Goal: Transaction & Acquisition: Download file/media

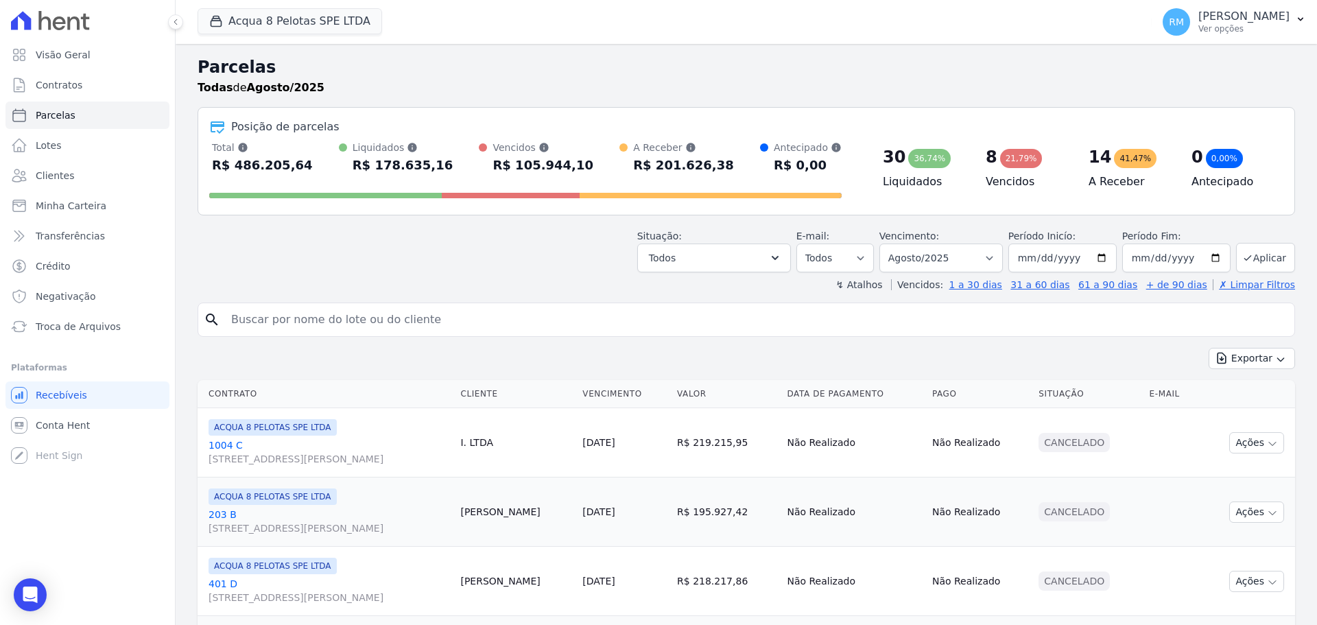
select select
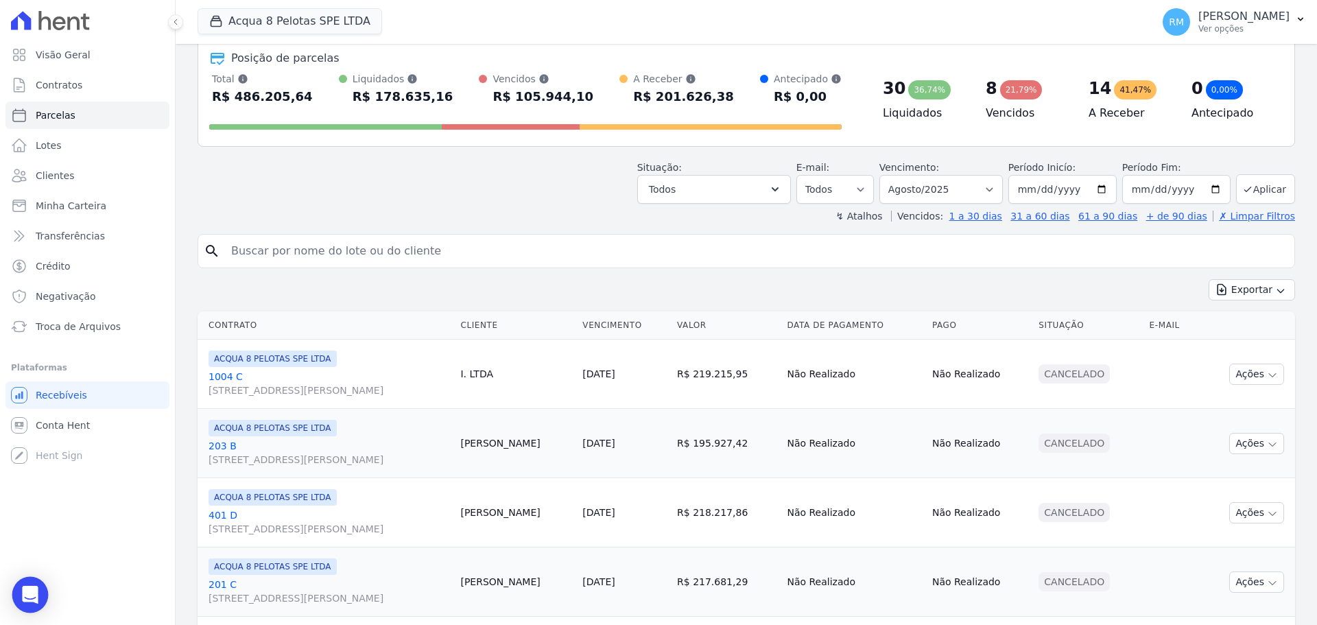
click at [30, 589] on icon "Open Intercom Messenger" at bounding box center [30, 595] width 16 height 18
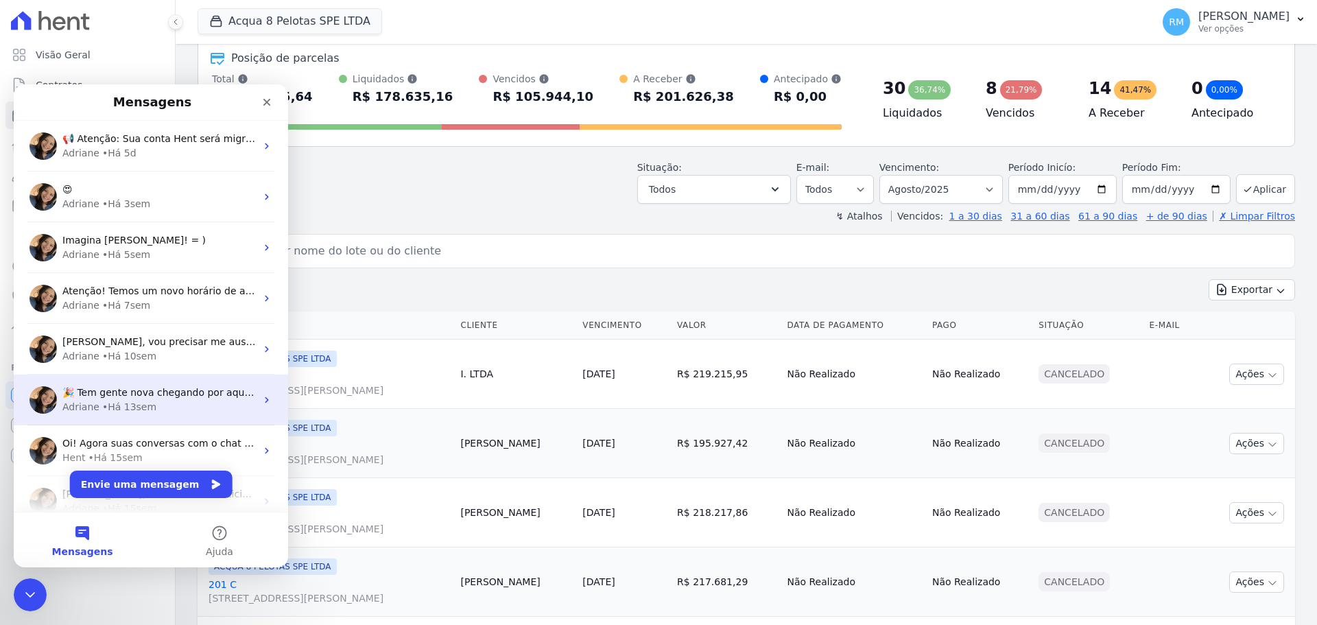
scroll to position [70, 0]
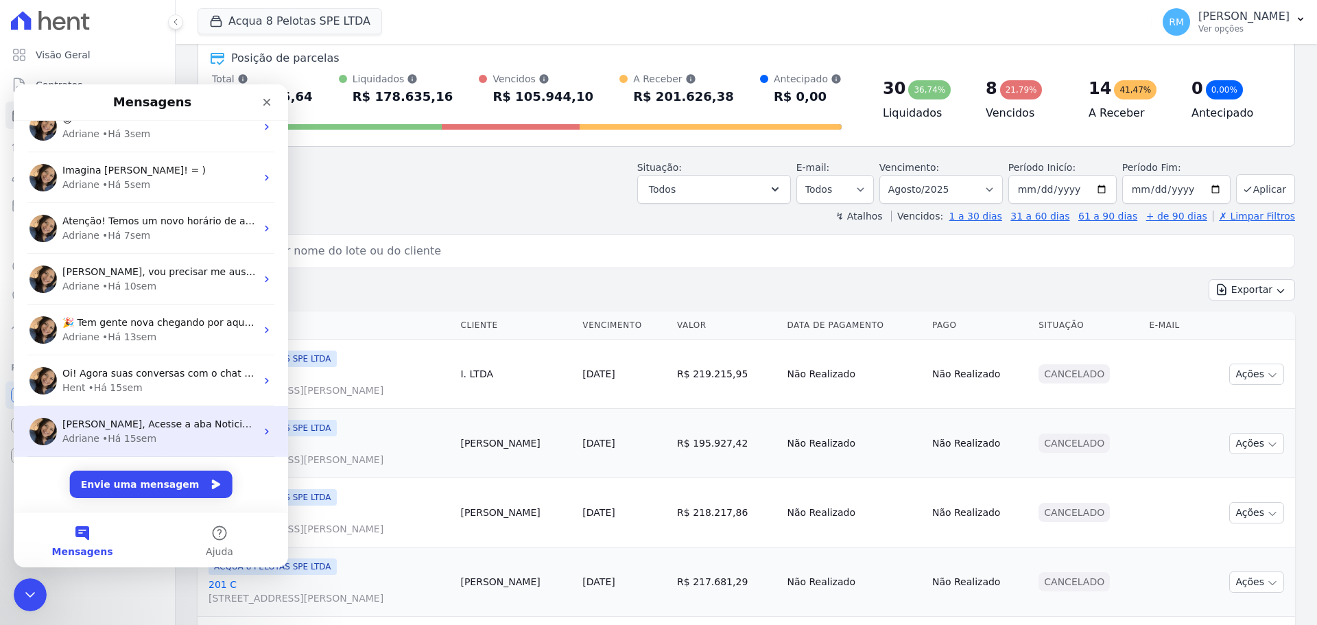
click at [139, 441] on div "• Há 15sem" at bounding box center [129, 439] width 54 height 14
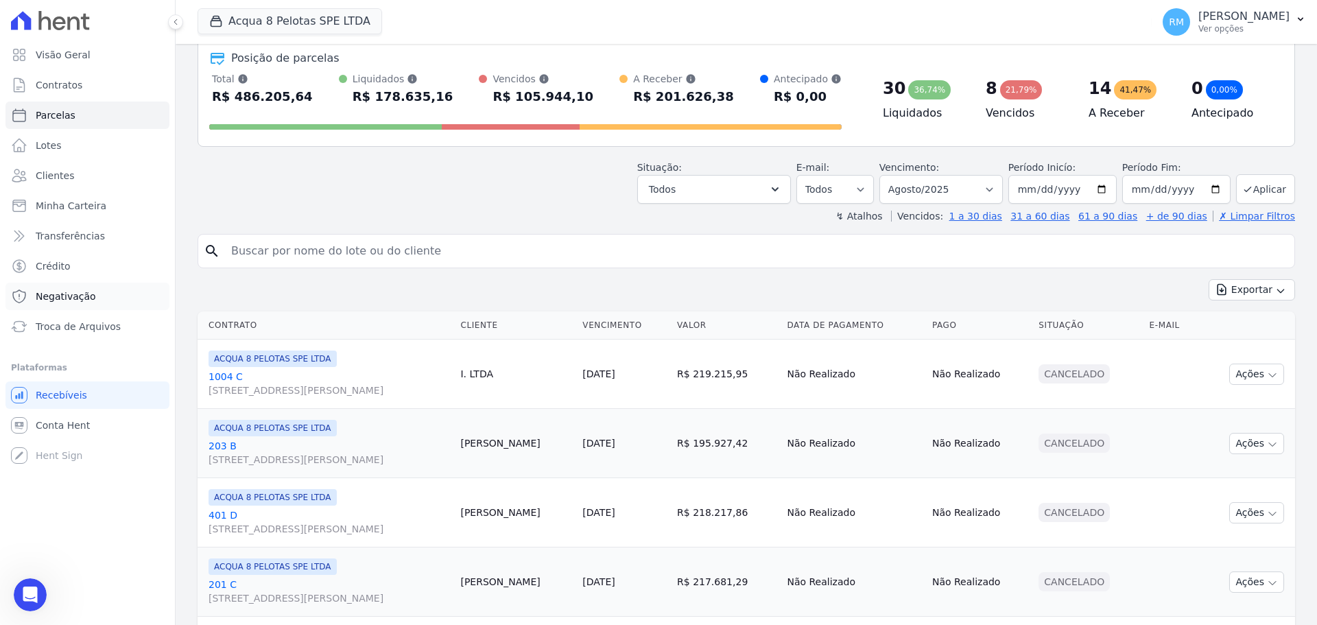
scroll to position [0, 0]
click at [35, 591] on icon "Abertura do Messenger da Intercom" at bounding box center [28, 593] width 23 height 23
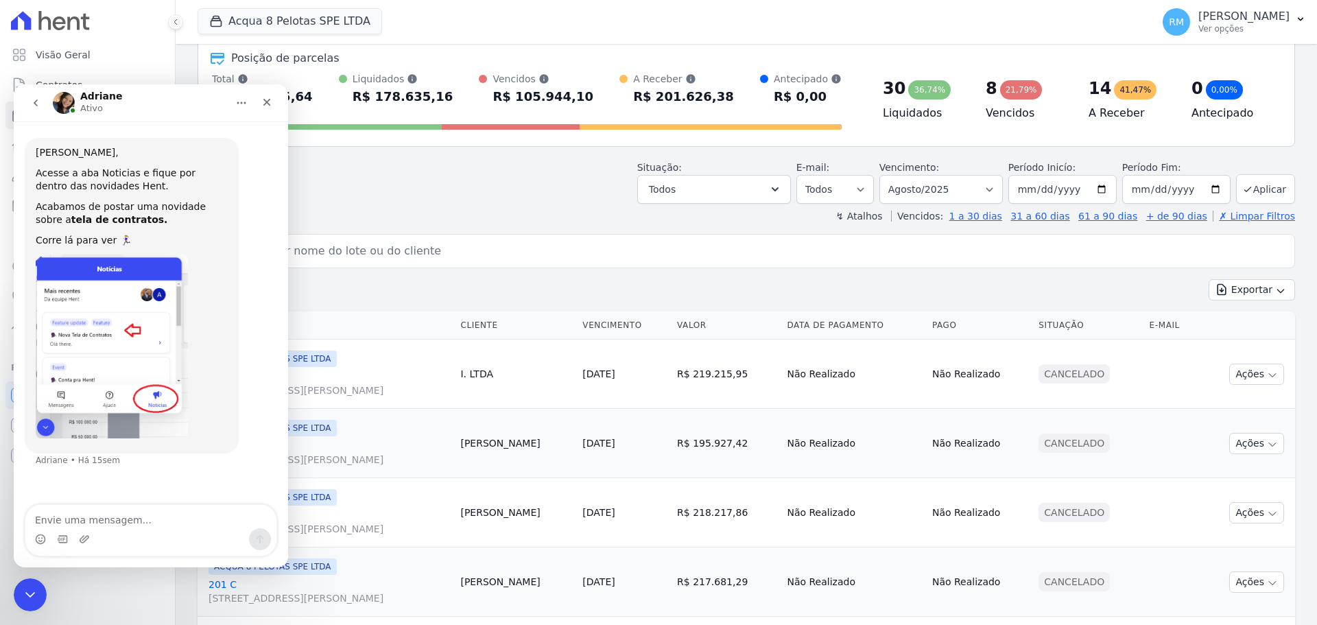
click at [29, 104] on button "go back" at bounding box center [36, 103] width 26 height 26
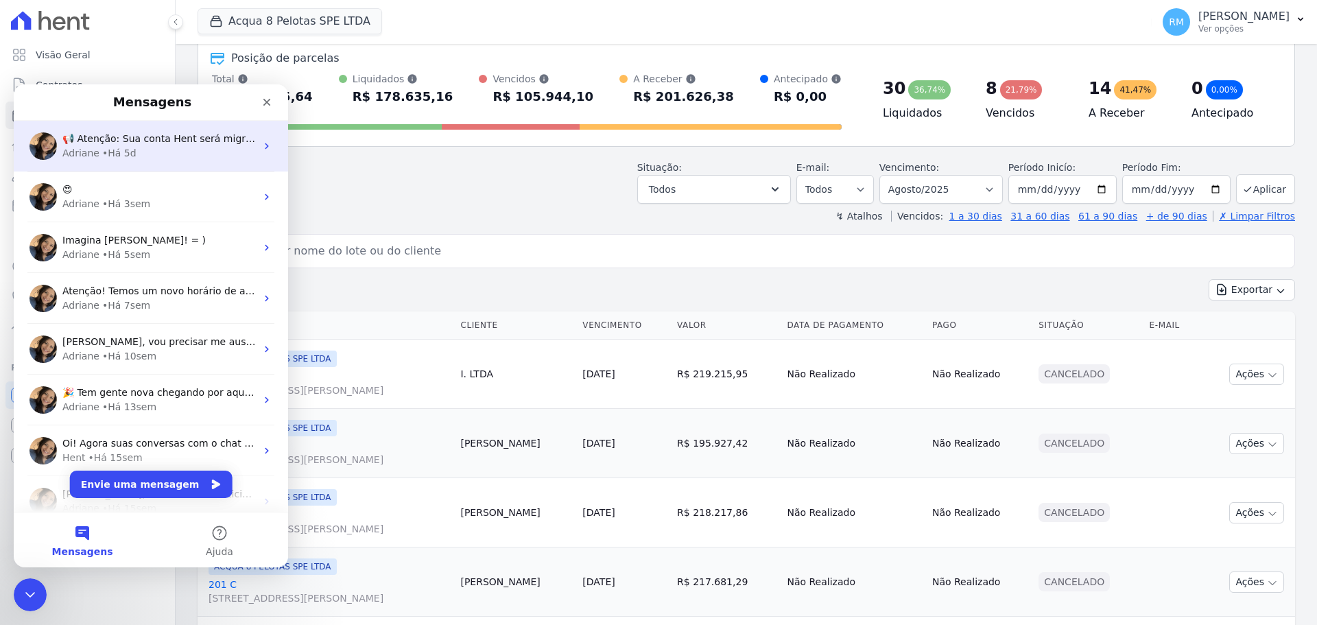
click at [150, 152] on div "Adriane • Há 5d" at bounding box center [158, 153] width 193 height 14
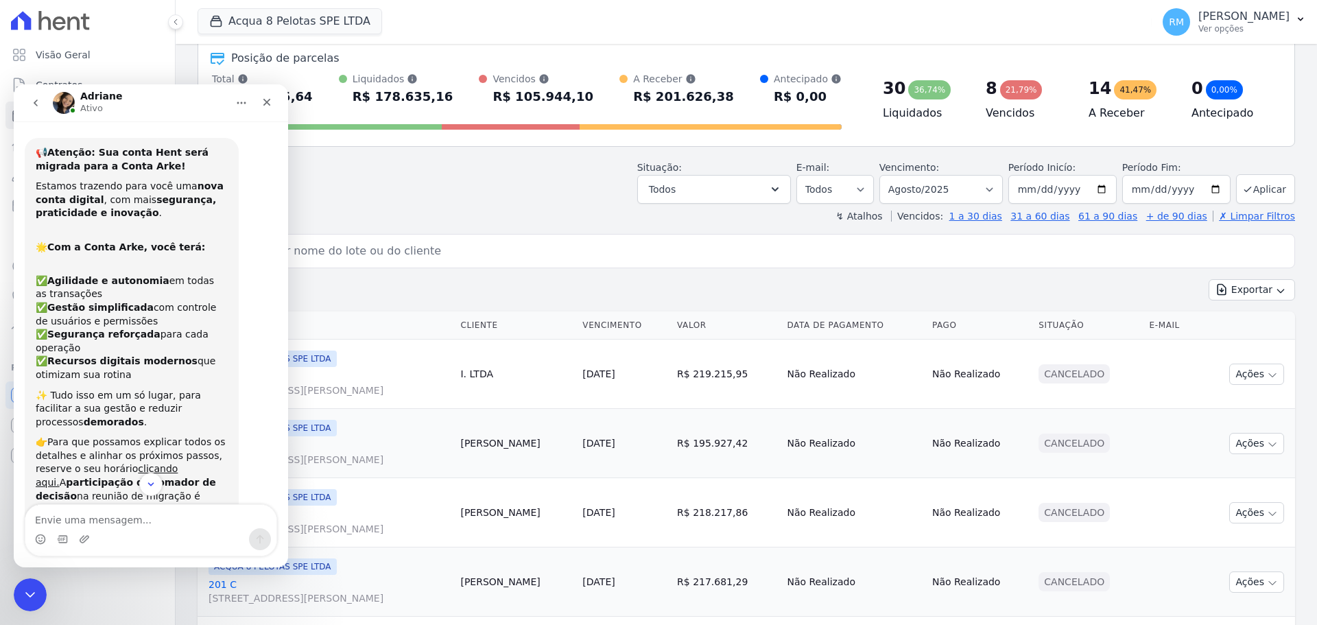
scroll to position [116, 0]
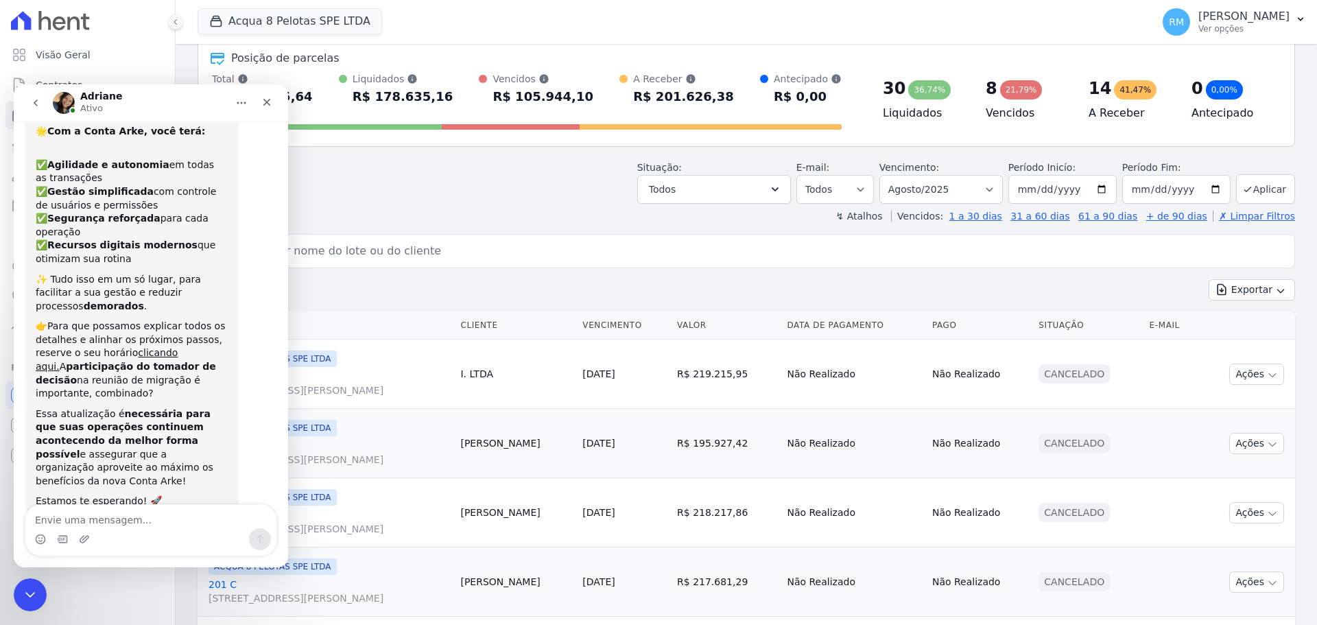
click at [33, 100] on icon "go back" at bounding box center [35, 102] width 11 height 11
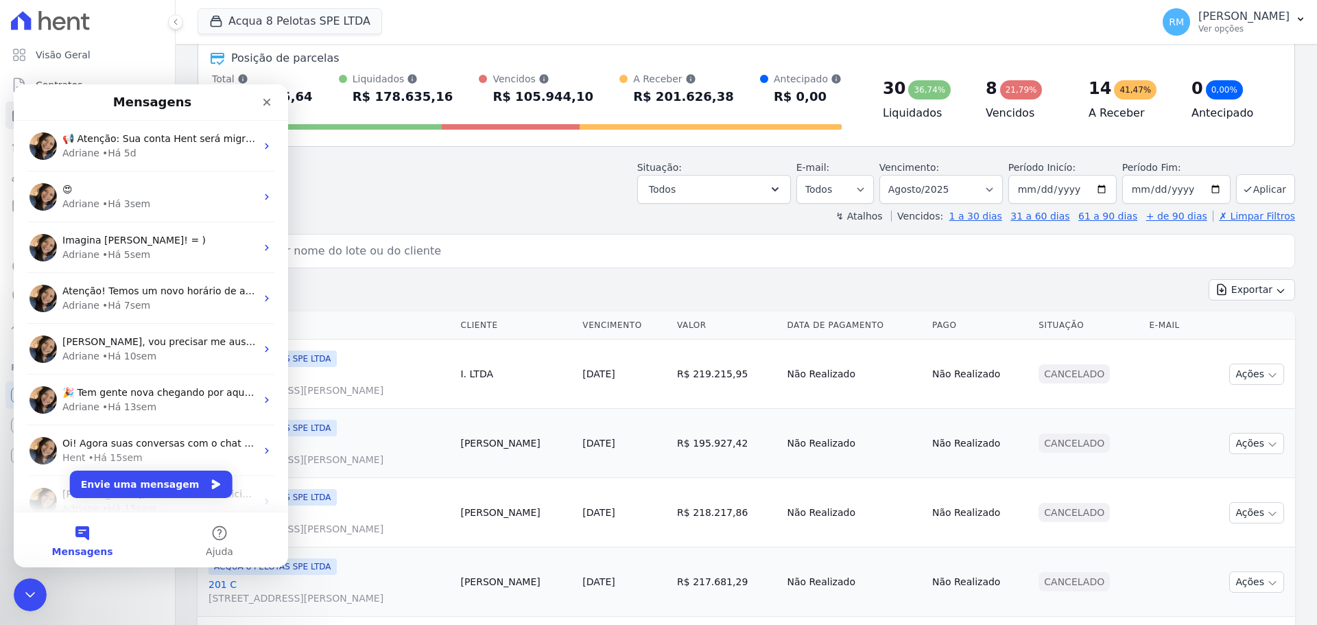
scroll to position [0, 0]
click at [74, 200] on div "Adriane" at bounding box center [80, 204] width 37 height 14
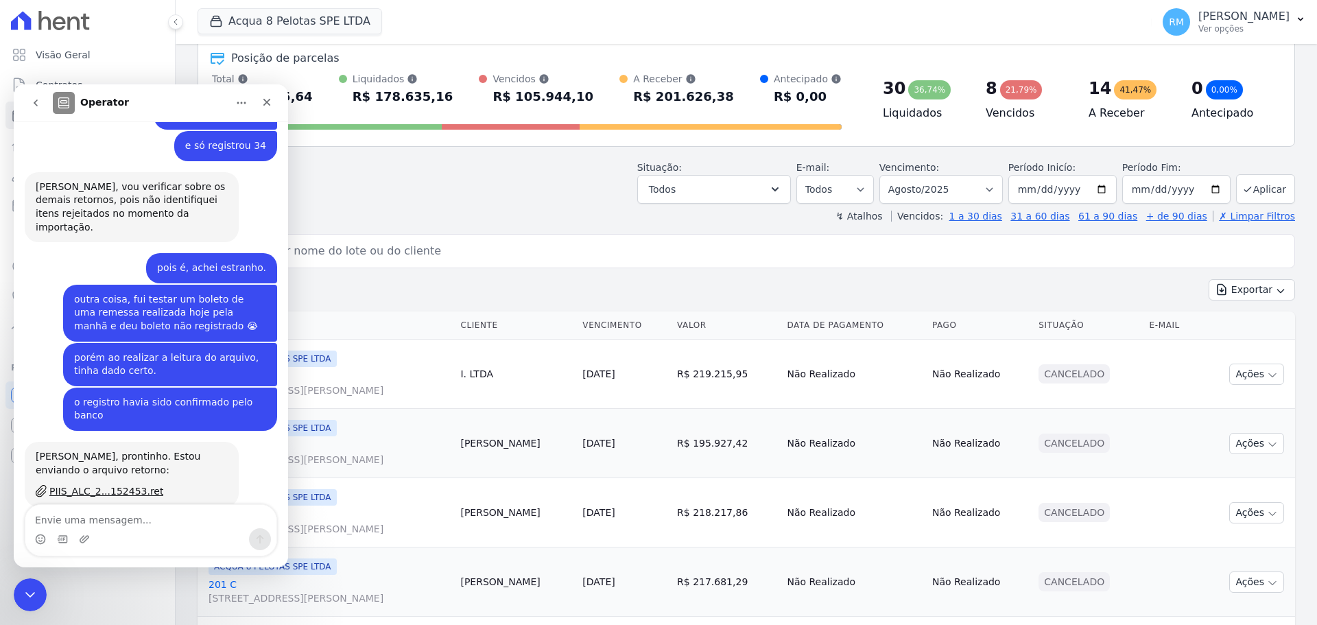
scroll to position [929, 0]
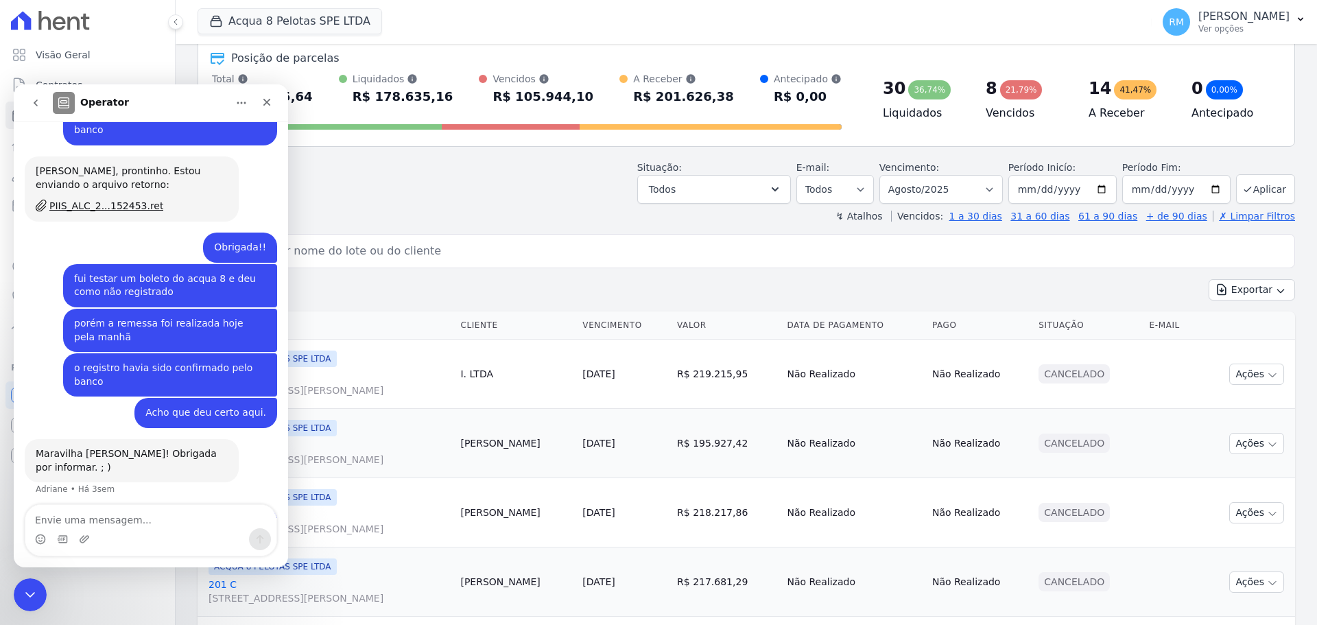
click at [118, 517] on textarea "Envie uma mensagem..." at bounding box center [150, 516] width 251 height 23
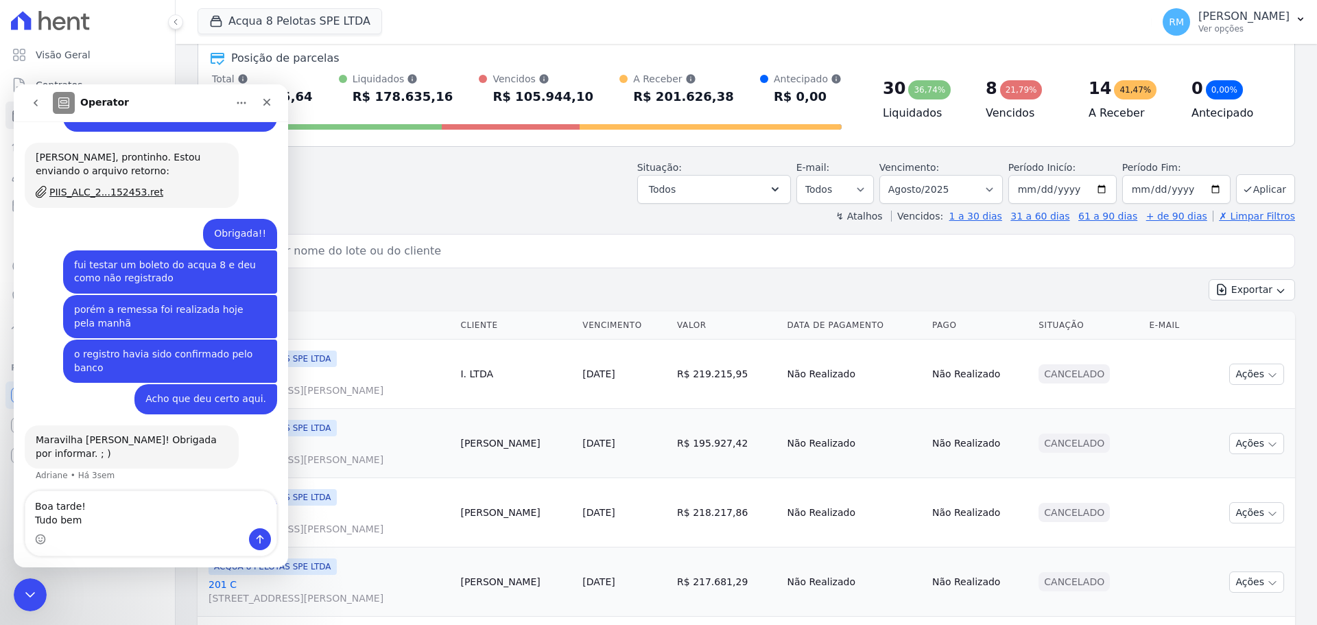
type textarea "Boa tarde! Tudo bem?"
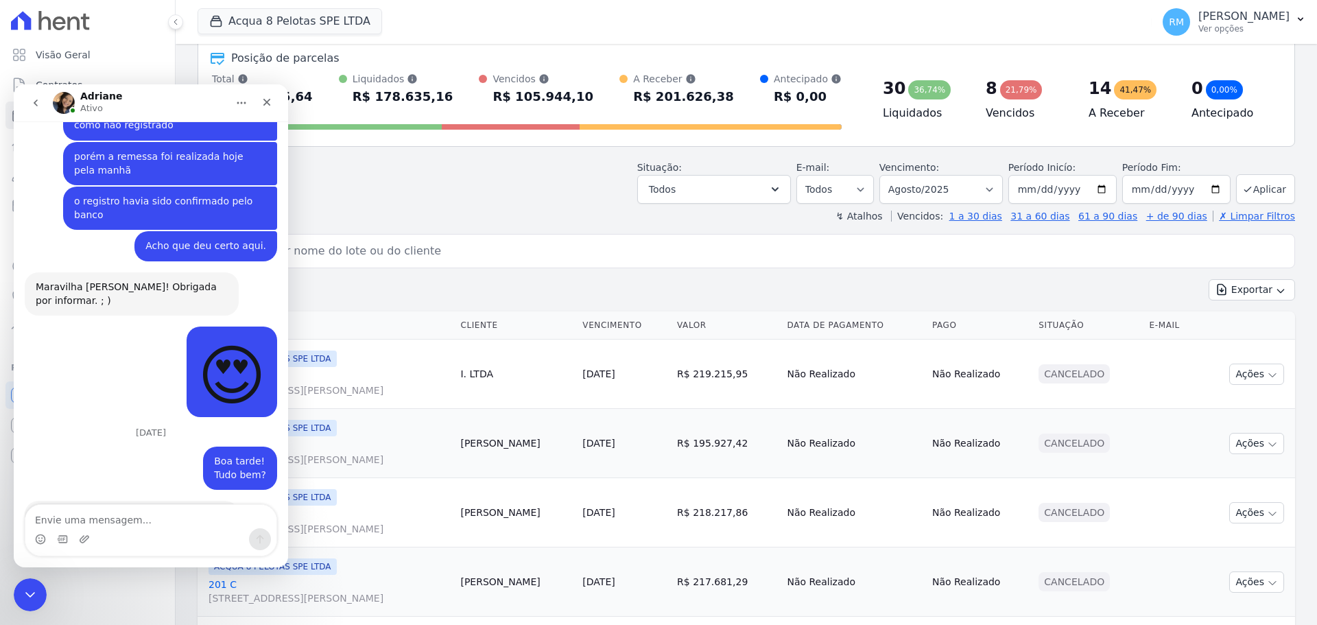
scroll to position [1061, 0]
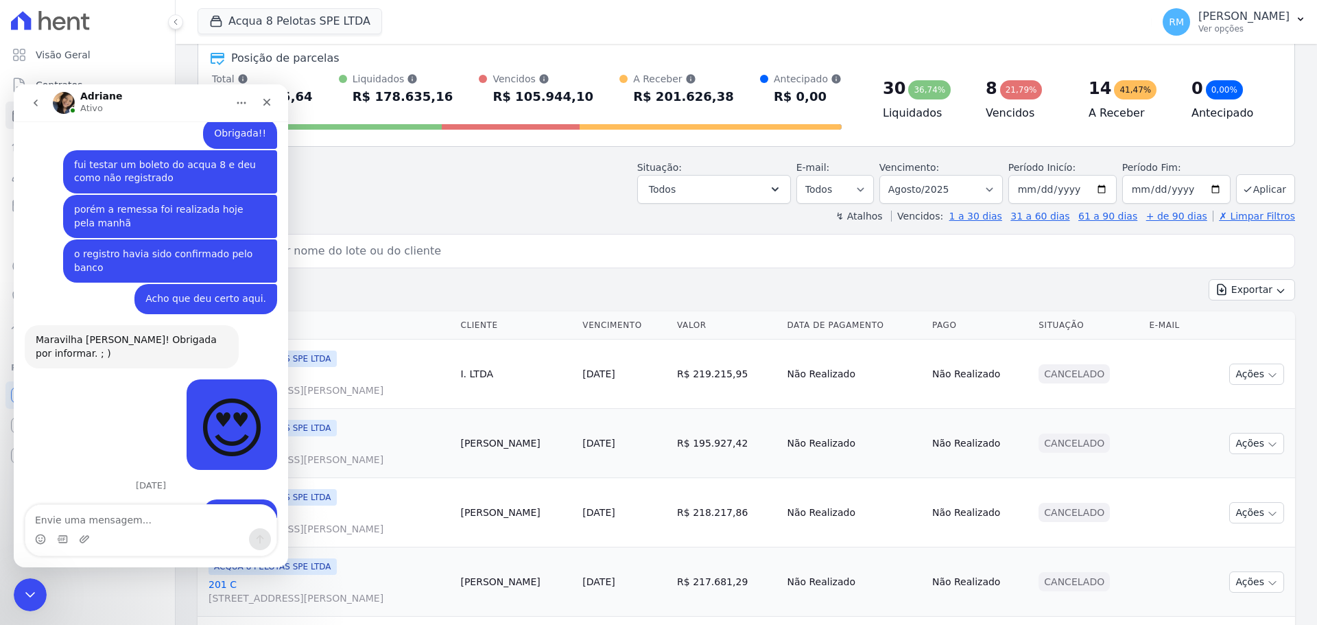
click at [182, 531] on div "Messenger da Intercom" at bounding box center [150, 539] width 251 height 22
click at [157, 525] on textarea "Envie uma mensagem..." at bounding box center [150, 516] width 251 height 23
type textarea "Tudo ótimo!"
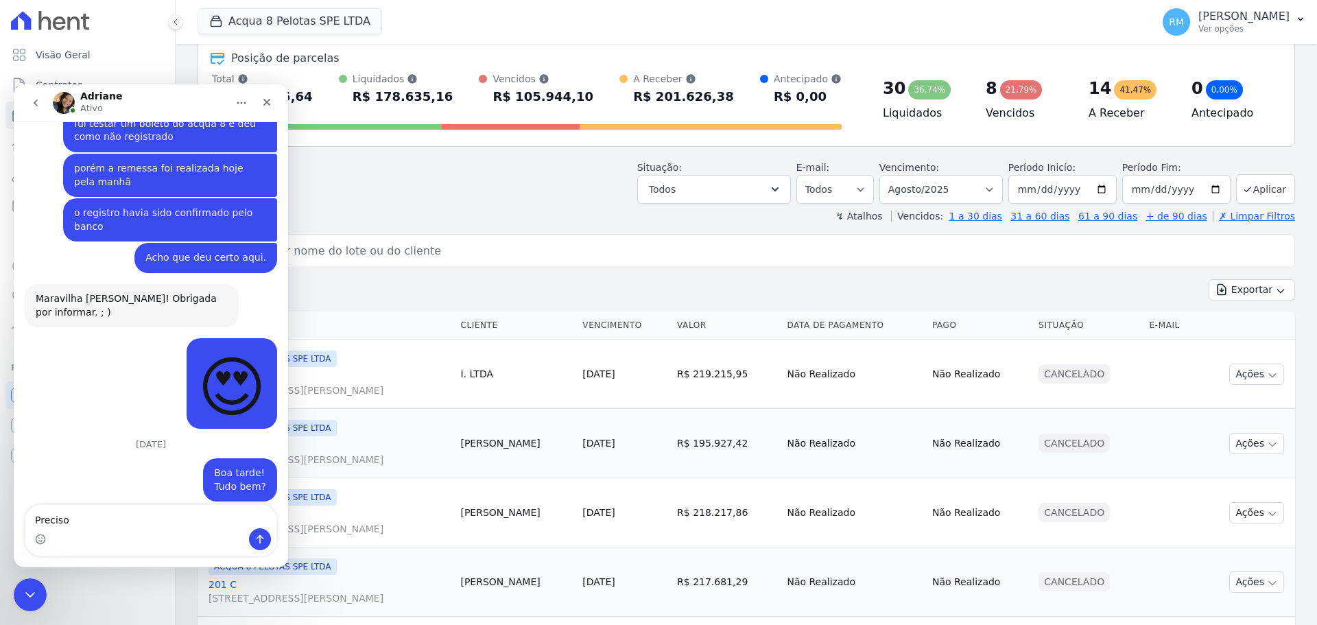
click at [92, 534] on div "Messenger da Intercom" at bounding box center [150, 539] width 251 height 22
click at [93, 525] on textarea "Preciso" at bounding box center [150, 516] width 251 height 23
type textarea "Preciso incluir contratos de outro centro de custo."
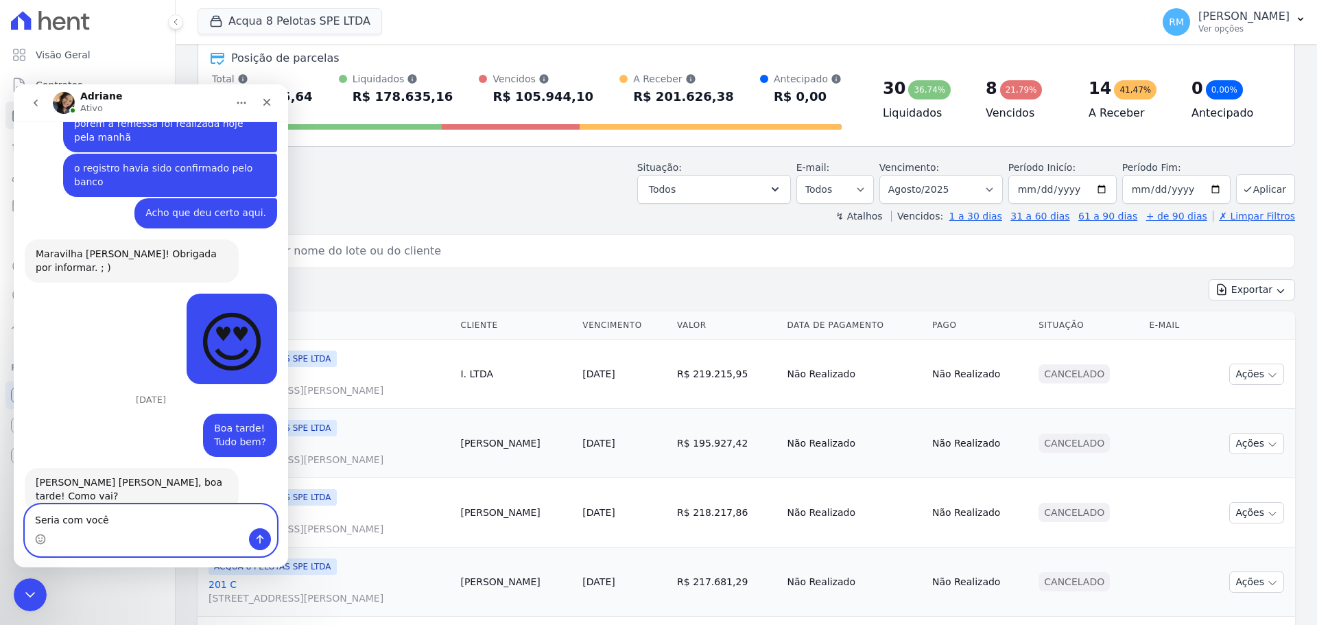
type textarea "Seria com você?"
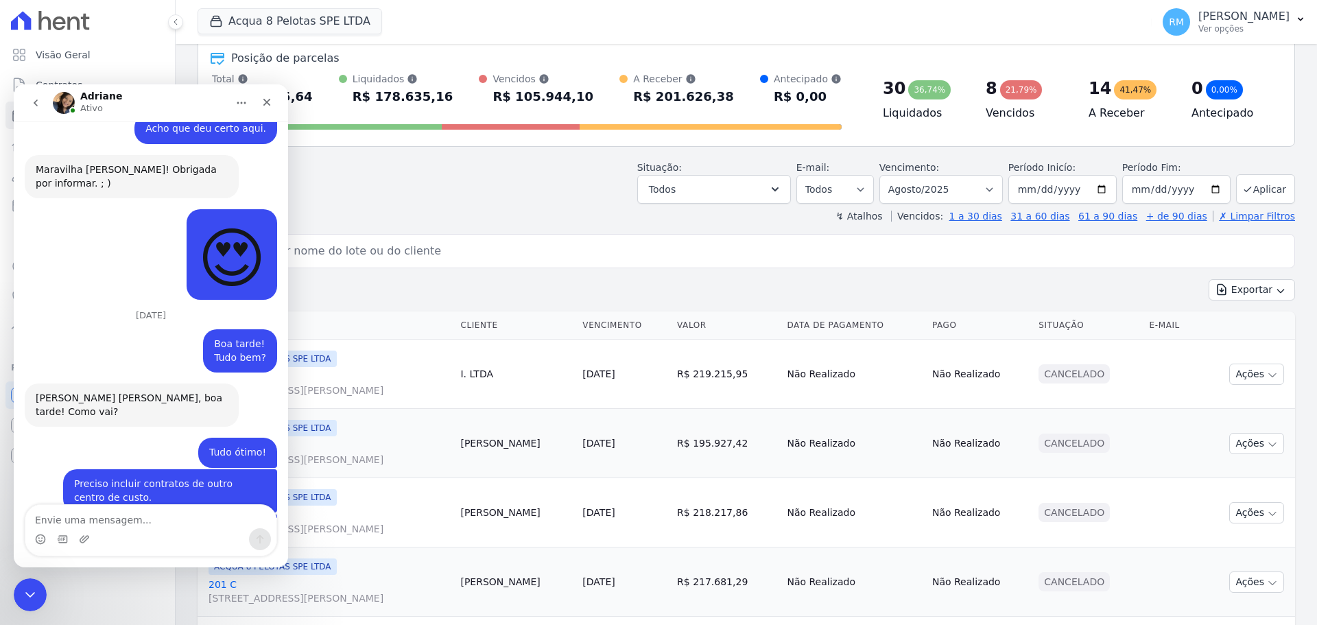
scroll to position [1299, 0]
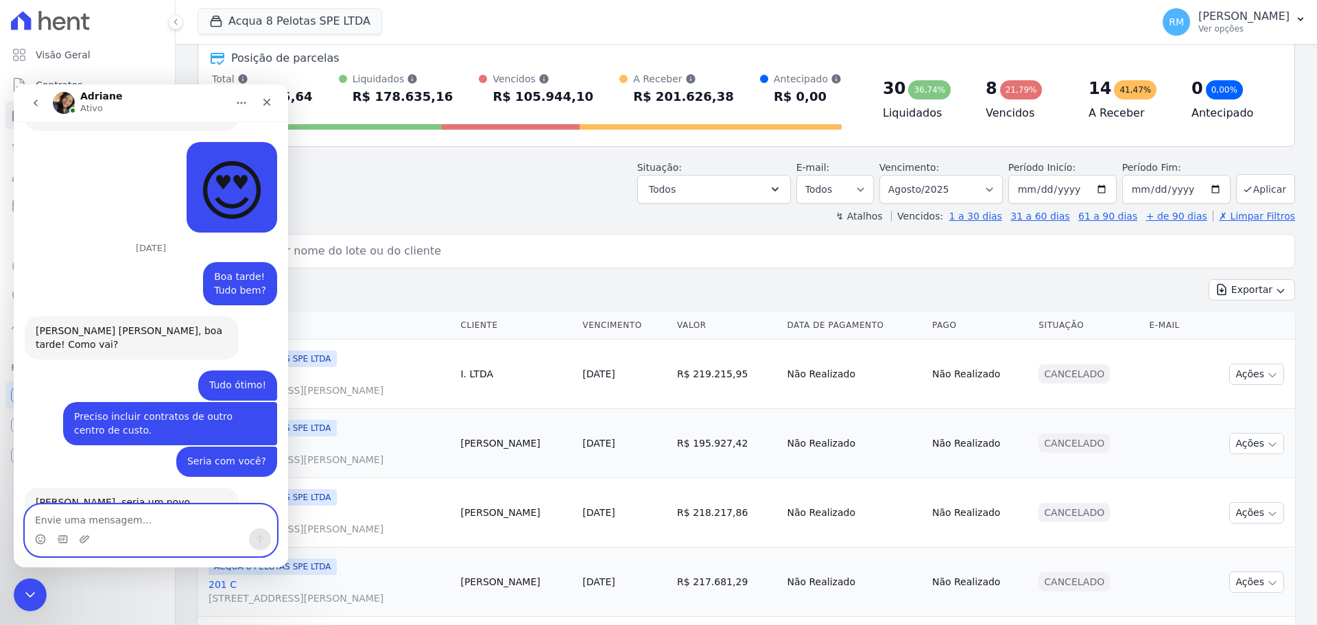
click at [86, 512] on textarea "Envie uma mensagem..." at bounding box center [150, 516] width 251 height 23
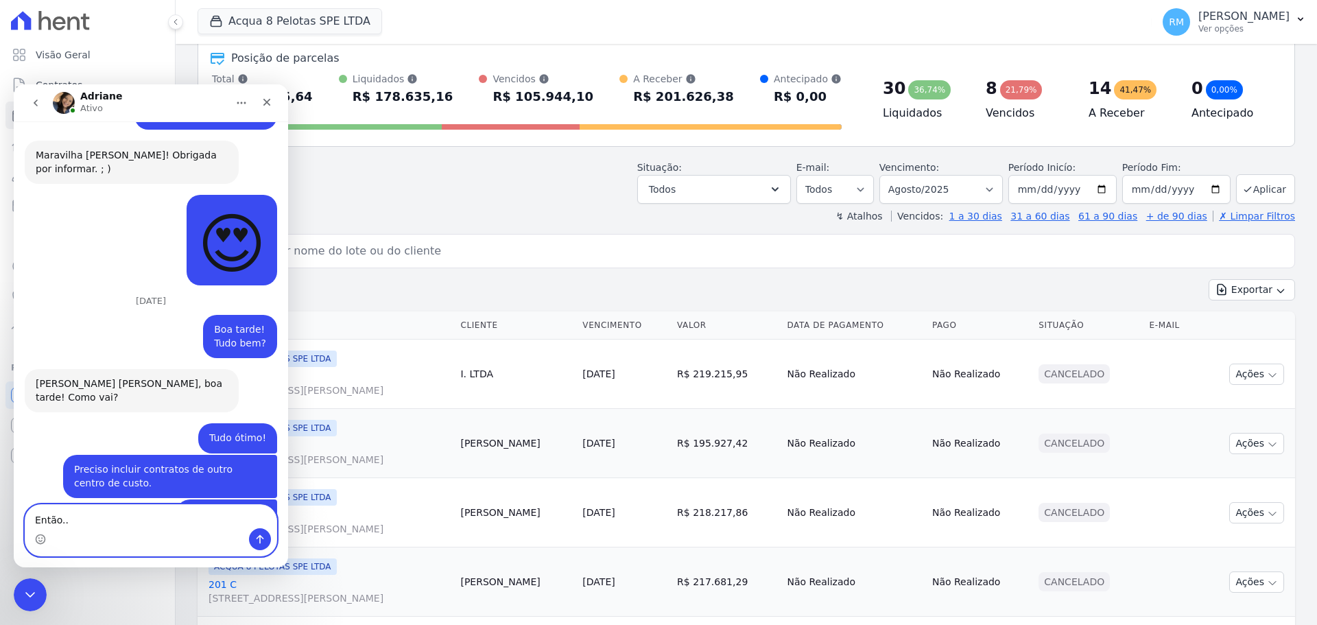
type textarea "Então..."
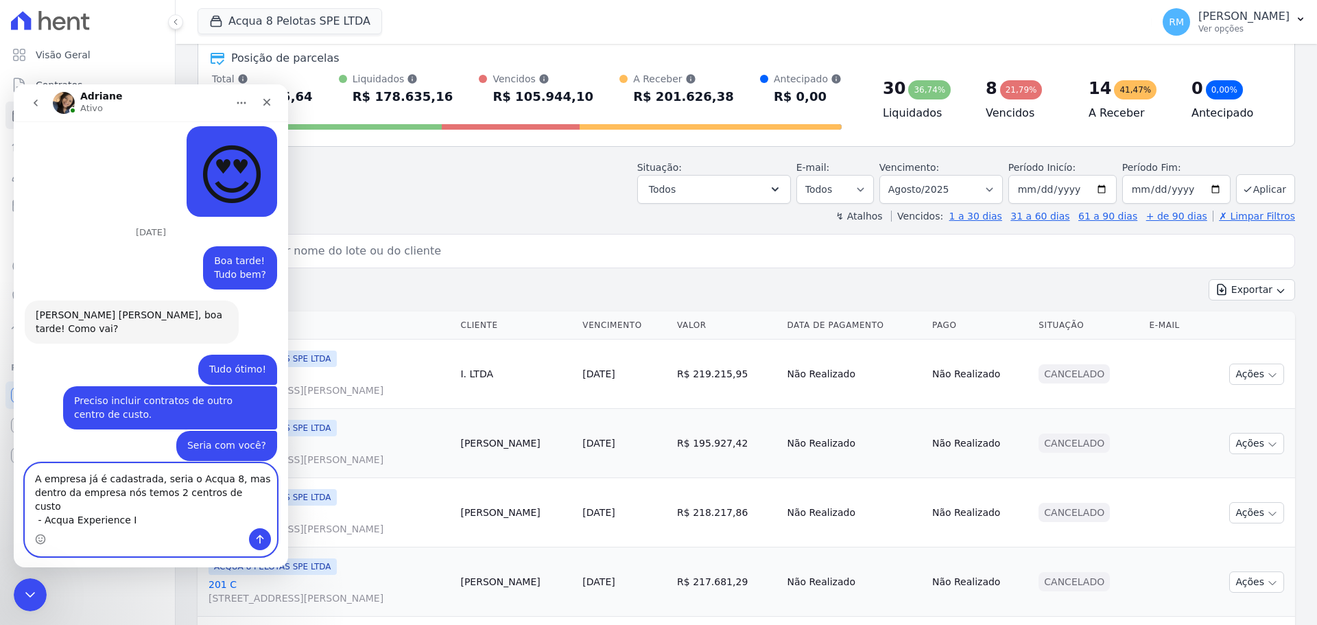
scroll to position [1328, 0]
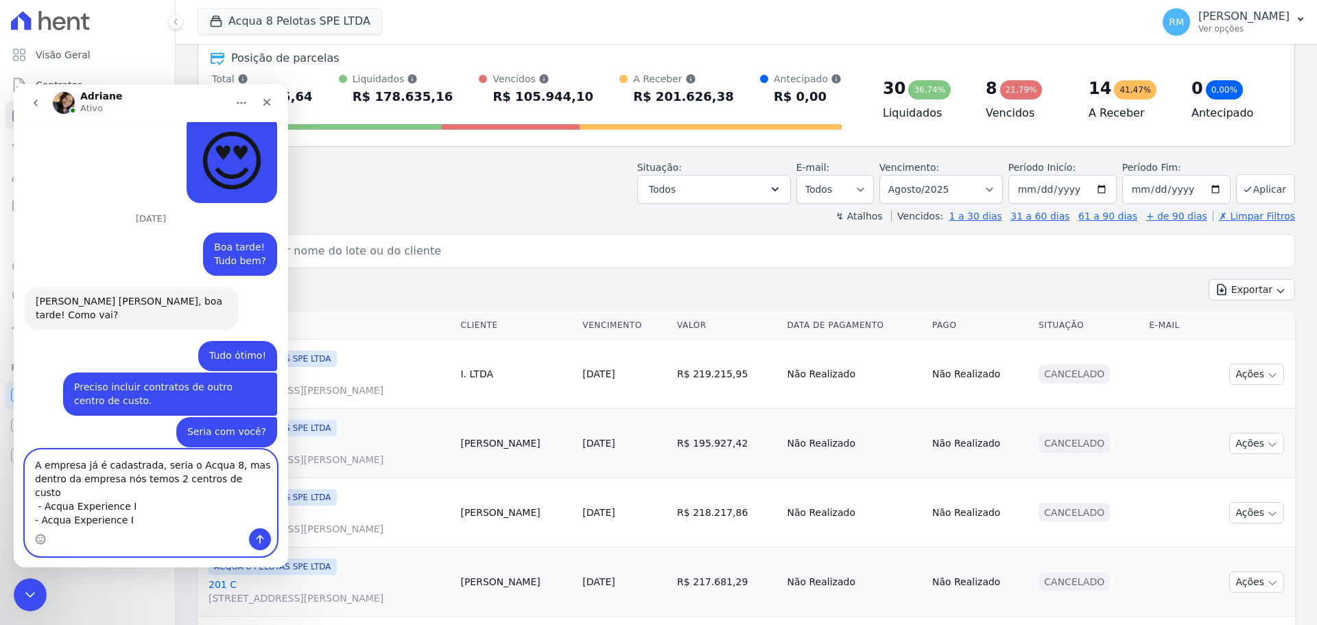
type textarea "A empresa já é cadastrada, seria o Acqua 8, mas dentro da empresa nós temos 2 c…"
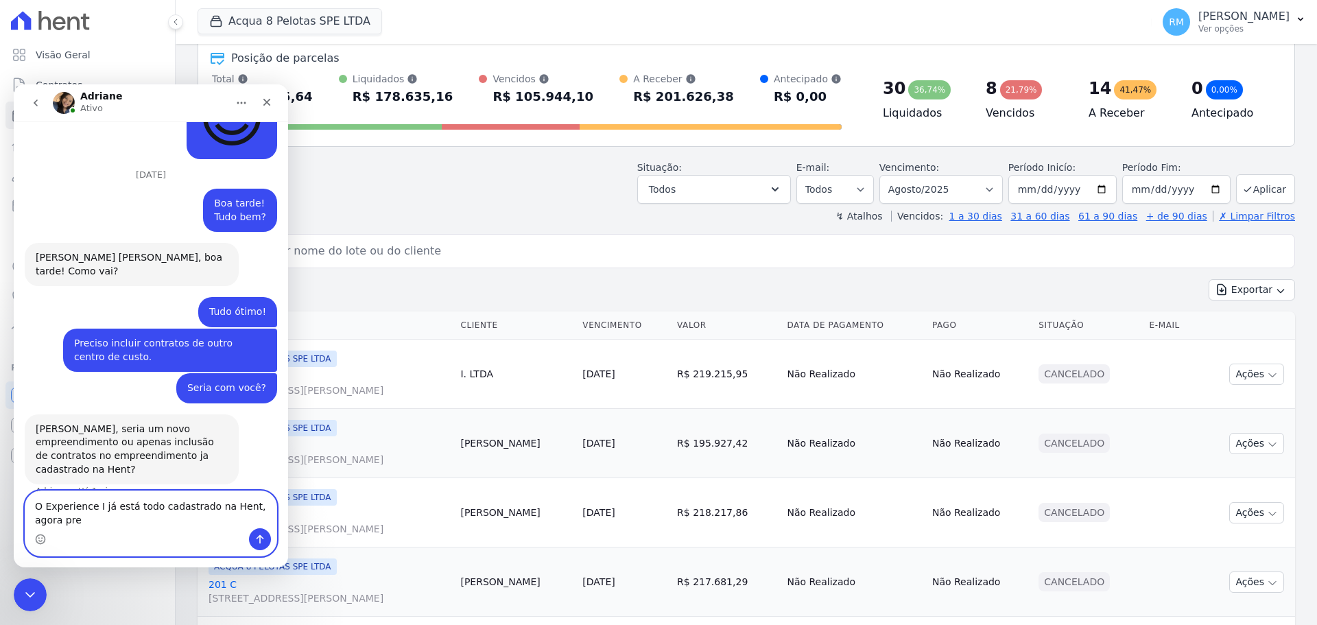
scroll to position [1386, 0]
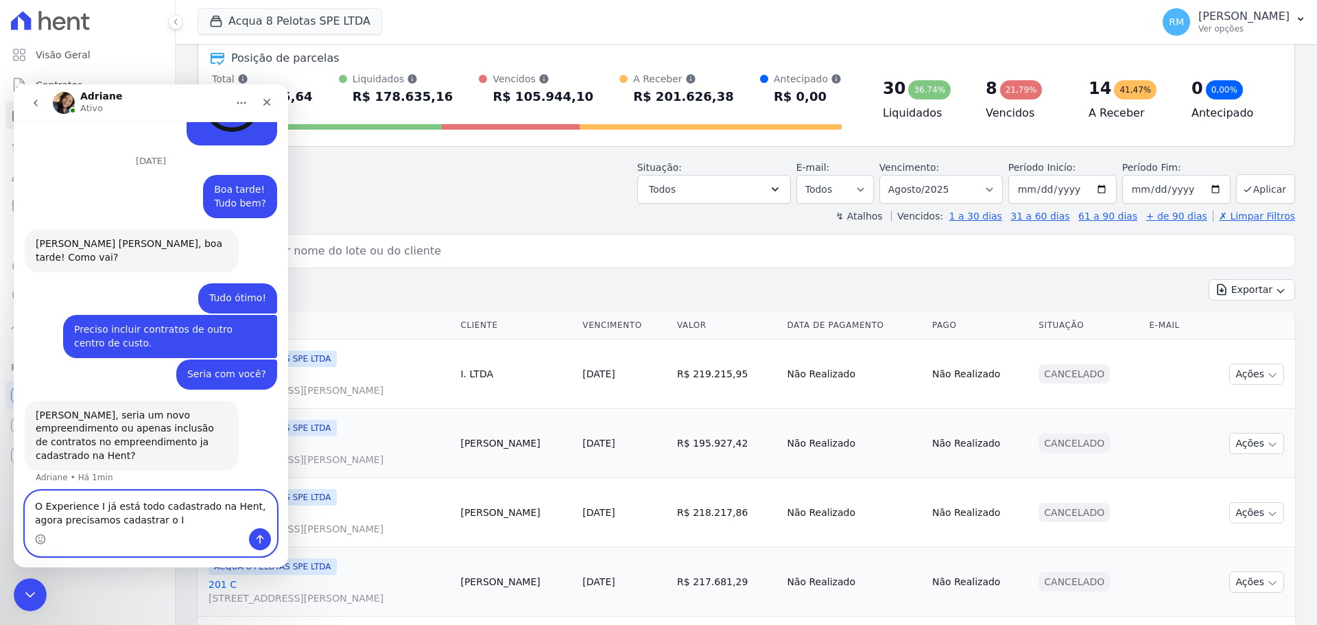
type textarea "O Experience I já está todo cadastrado na Hent, agora precisamos cadastrar o II"
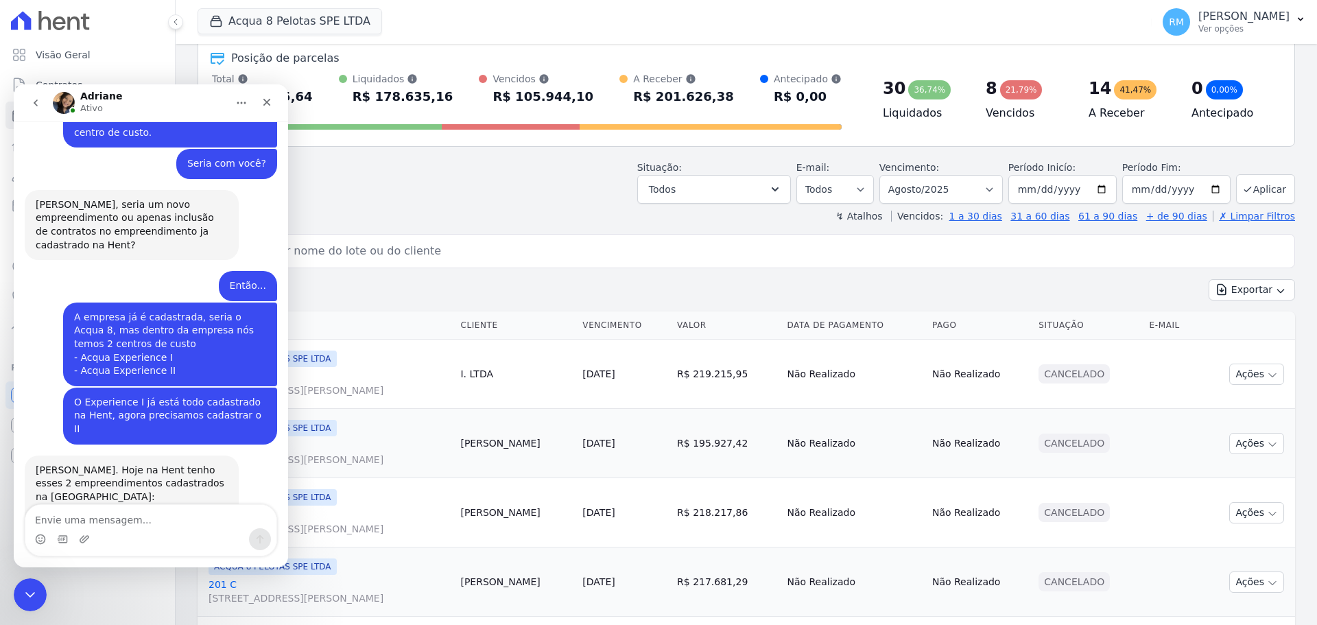
scroll to position [1544, 0]
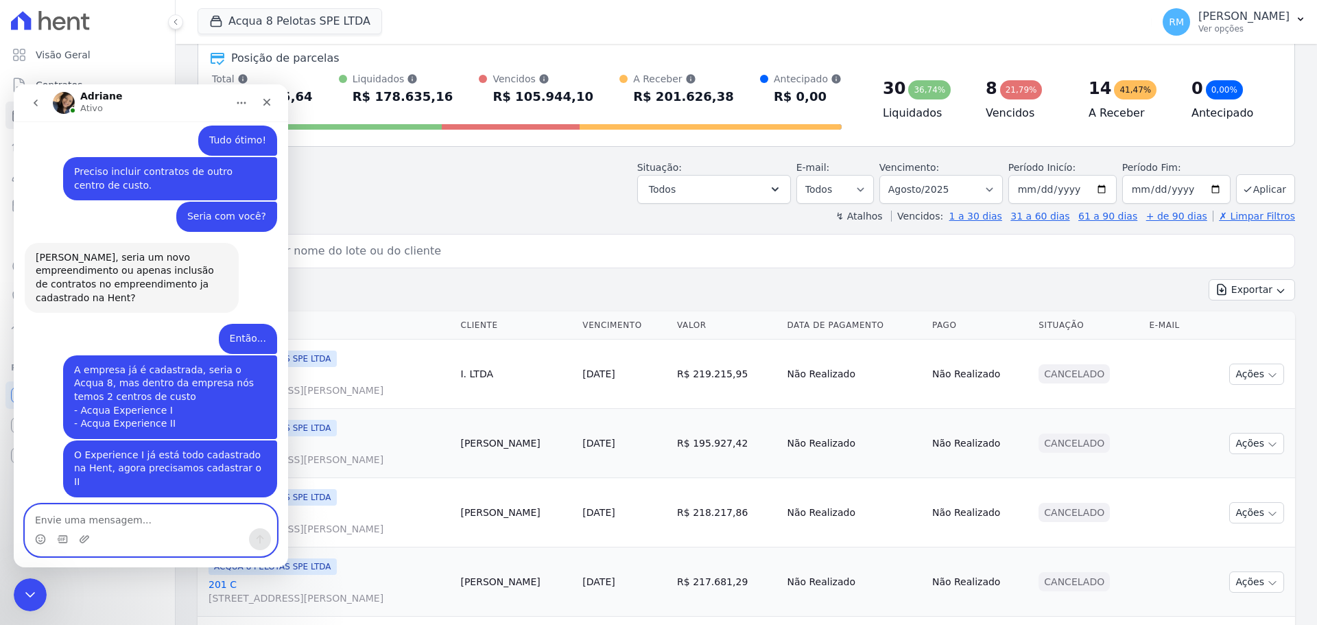
click at [64, 515] on textarea "Envie uma mensagem..." at bounding box center [150, 516] width 251 height 23
type textarea "Preciso que seja separado"
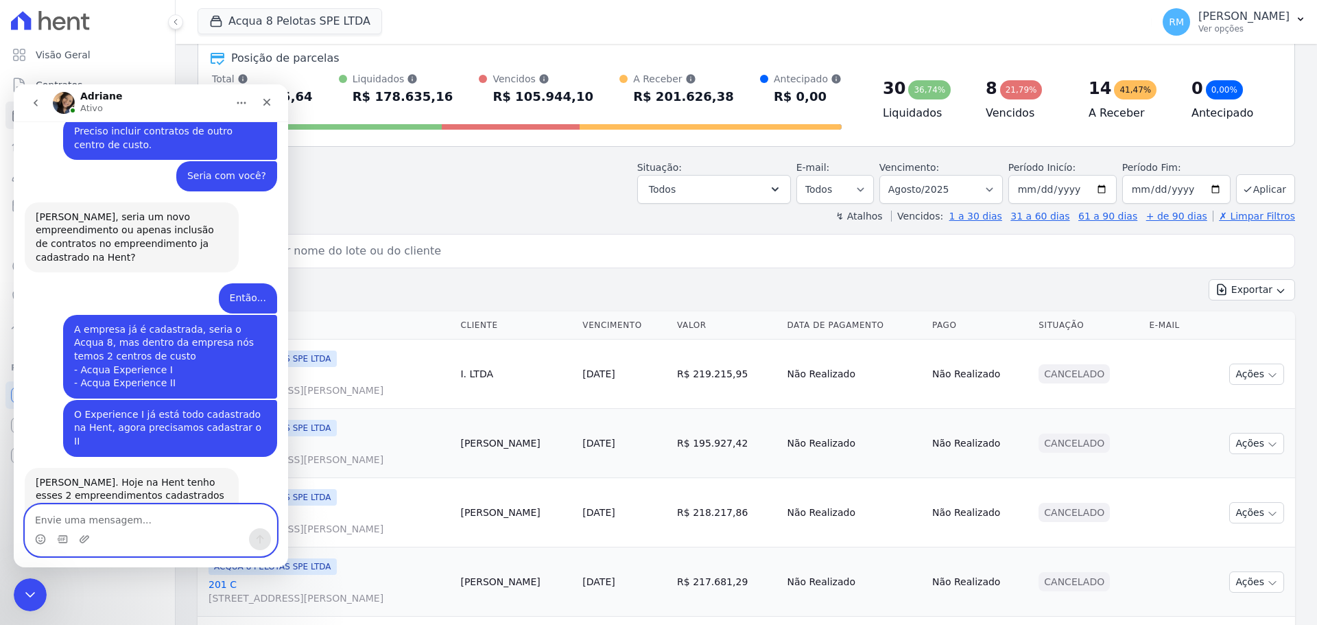
click at [172, 515] on textarea "Envie uma mensagem..." at bounding box center [150, 516] width 251 height 23
type textarea "Mas os dados da empresa são os mesmos"
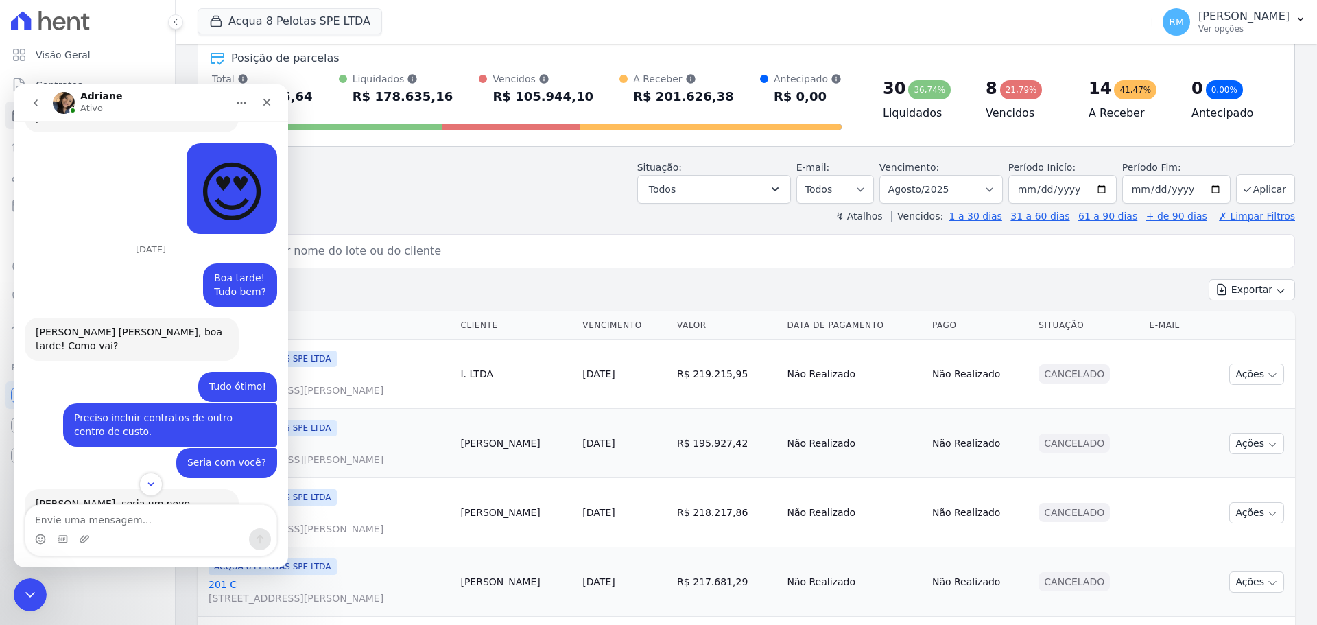
scroll to position [1503, 0]
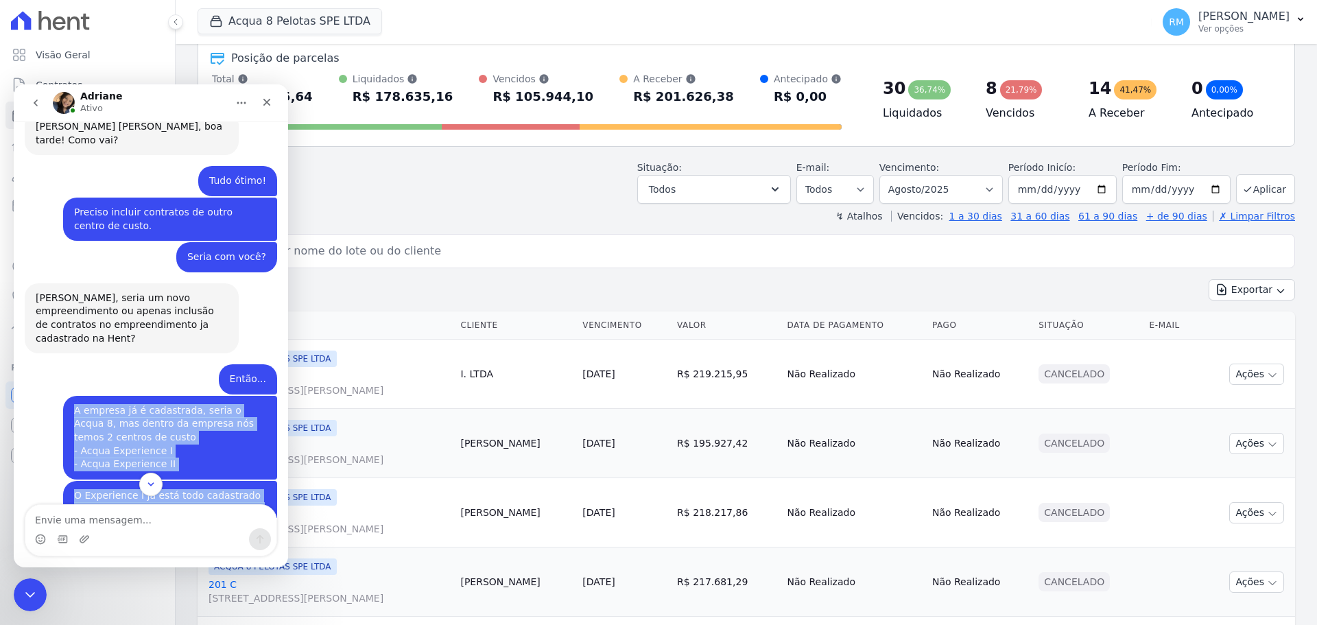
drag, startPoint x: 68, startPoint y: 276, endPoint x: 227, endPoint y: 380, distance: 190.3
copy div "A empresa já é cadastrada, seria o Acqua 8, mas dentro da empresa nós temos 2 c…"
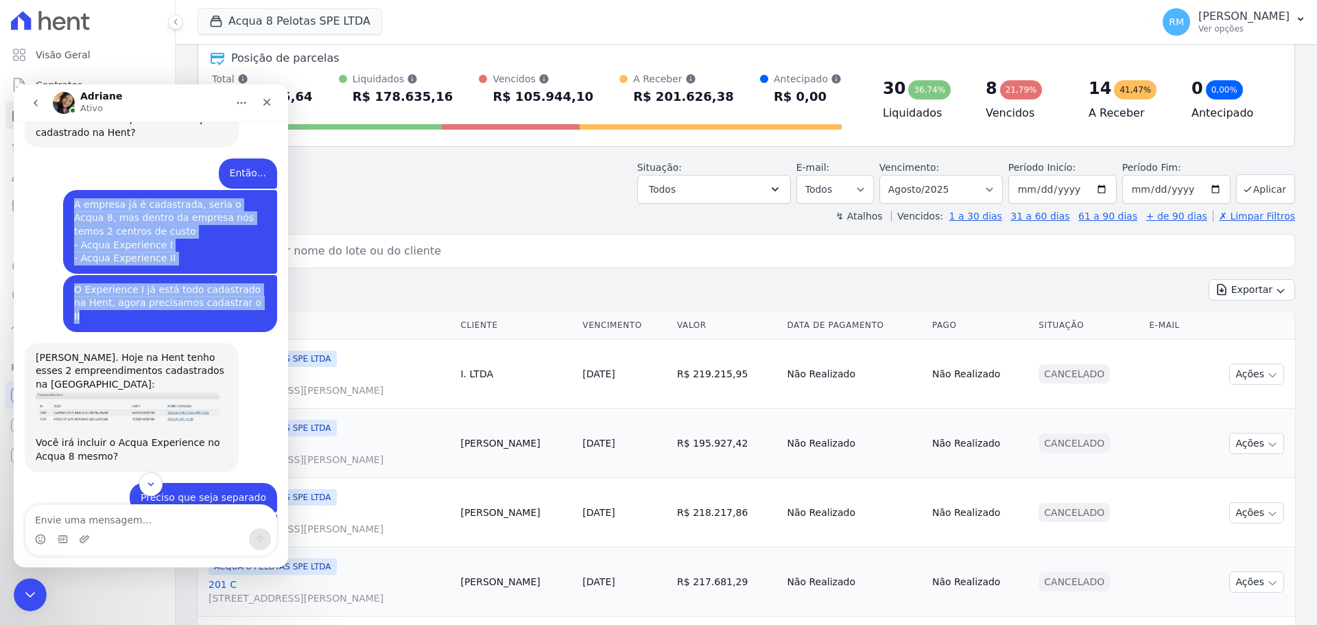
scroll to position [1778, 0]
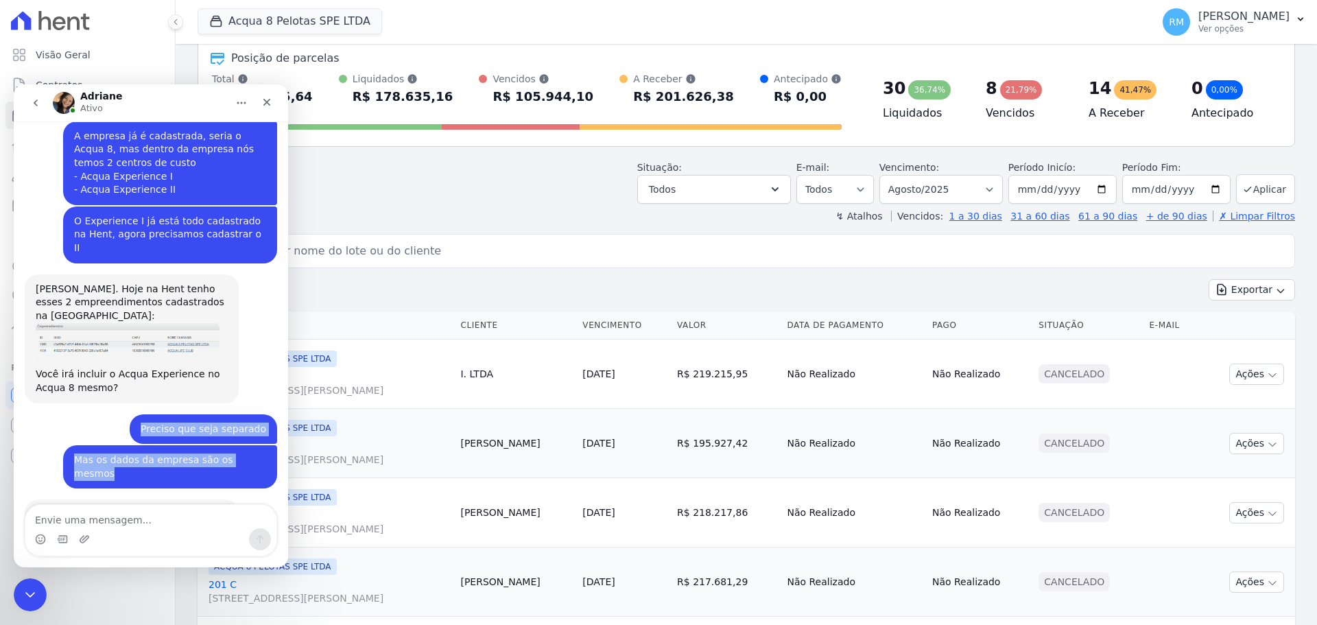
drag, startPoint x: 151, startPoint y: 262, endPoint x: 255, endPoint y: 309, distance: 114.5
click at [91, 274] on div "[PERSON_NAME]. Hoje na Hent tenho esses 2 empreendimentos cadastrados na [GEOGR…" at bounding box center [151, 344] width 252 height 140
drag, startPoint x: 34, startPoint y: 210, endPoint x: 244, endPoint y: 307, distance: 232.1
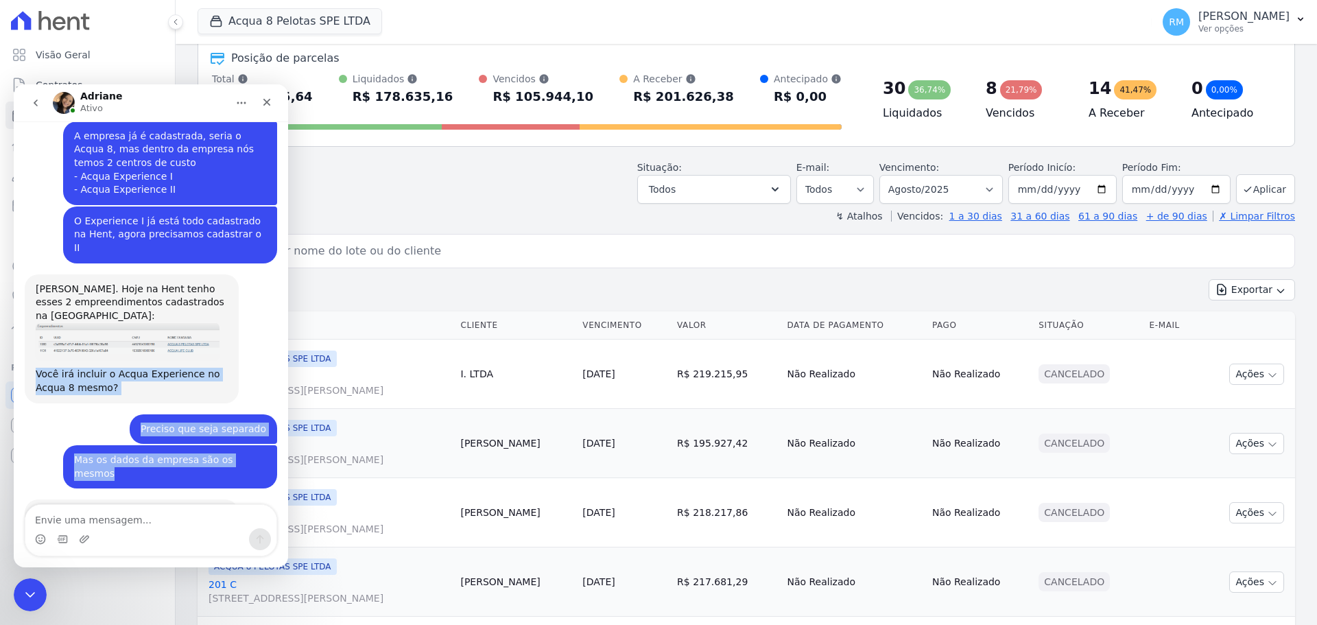
copy div "Você irá incluir o Acqua Experience no Acqua 8 mesmo? [PERSON_NAME] • Há 6min P…"
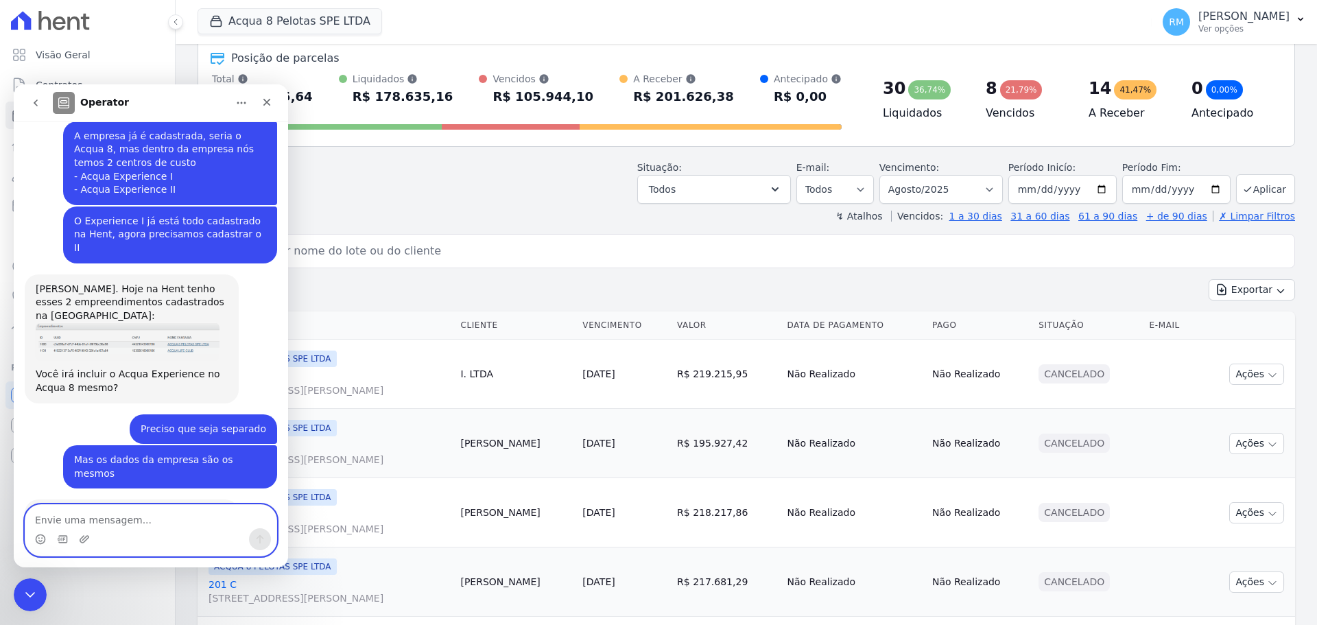
click at [156, 521] on textarea "Envie uma mensagem..." at bounding box center [150, 516] width 251 height 23
type textarea "E-mail enviado."
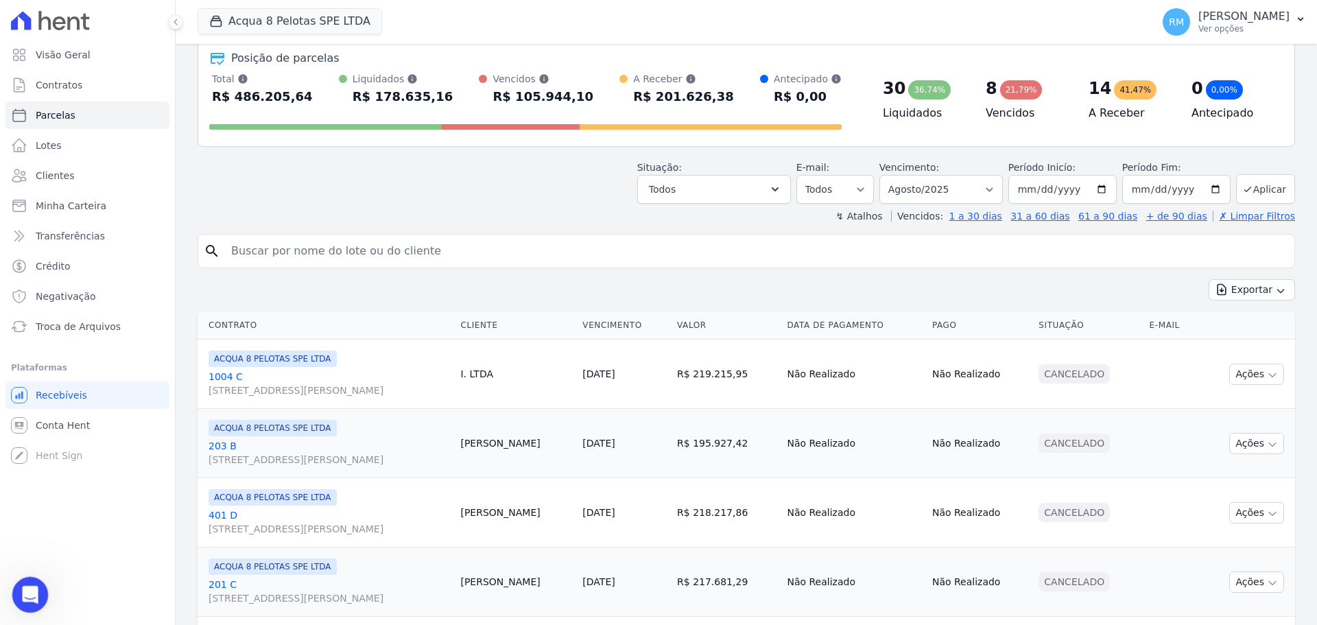
click at [34, 581] on div "Abertura do Messenger da Intercom" at bounding box center [27, 592] width 45 height 45
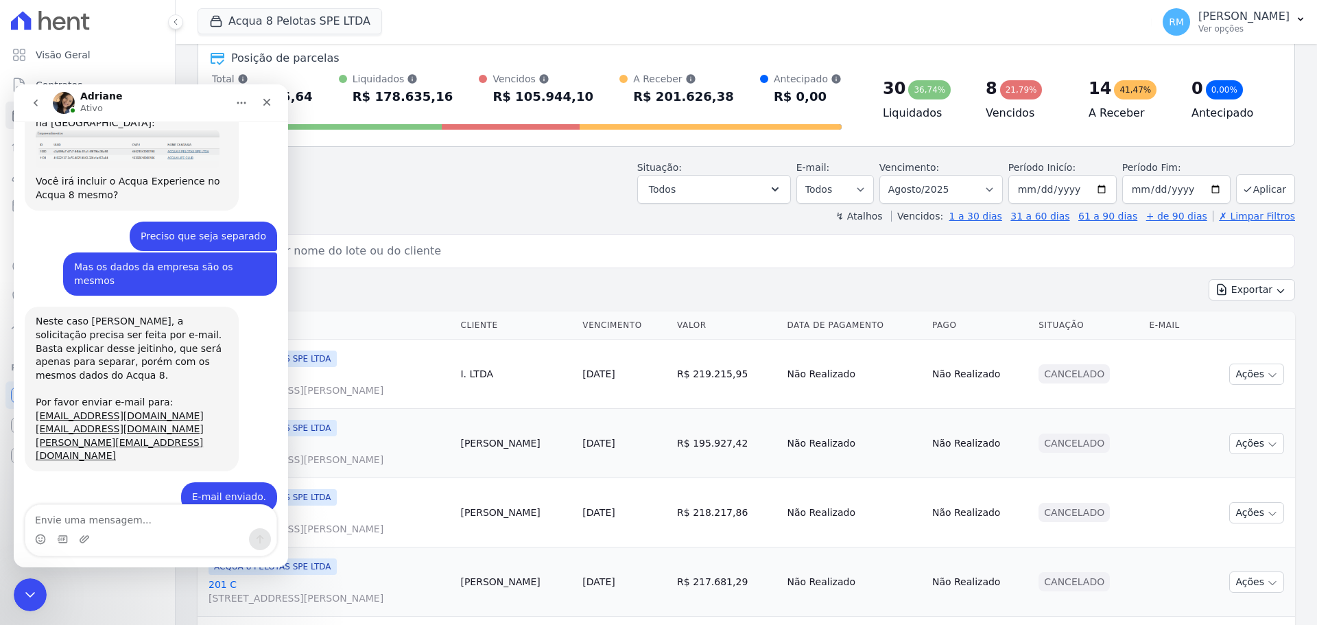
scroll to position [1918, 0]
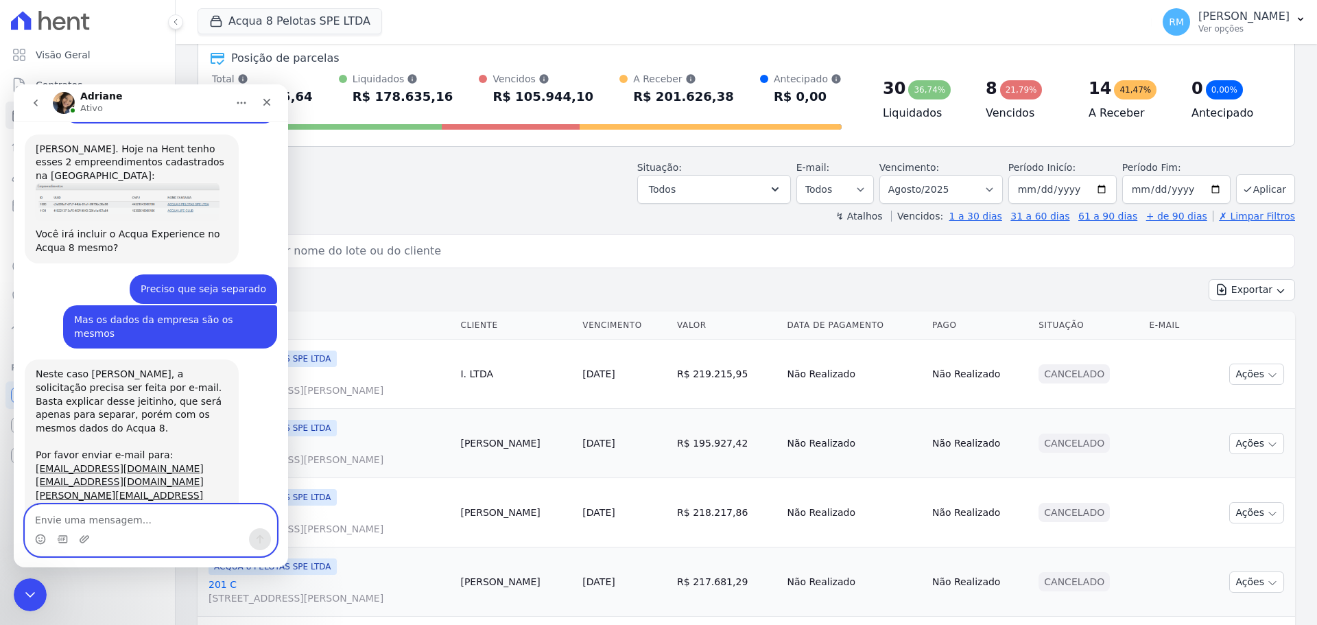
click at [71, 521] on textarea "Envie uma mensagem..." at bounding box center [150, 516] width 251 height 23
type textarea "Sim, da mesma forma que foi feito anteriormente"
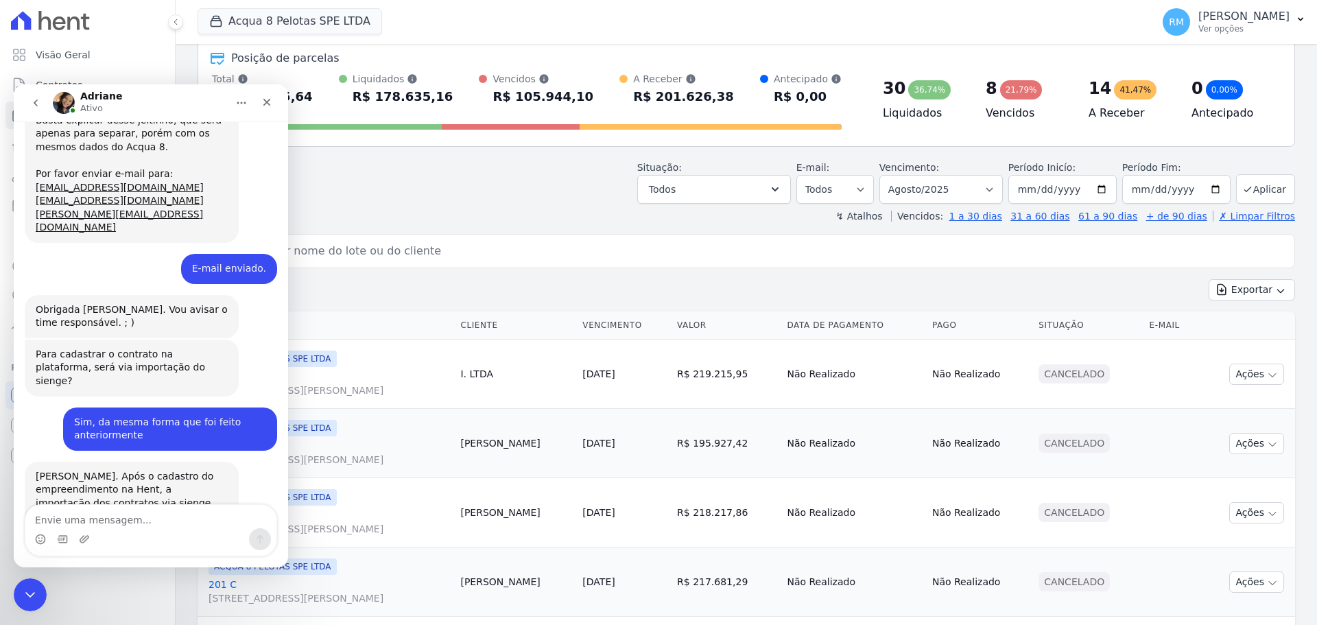
scroll to position [2146, 0]
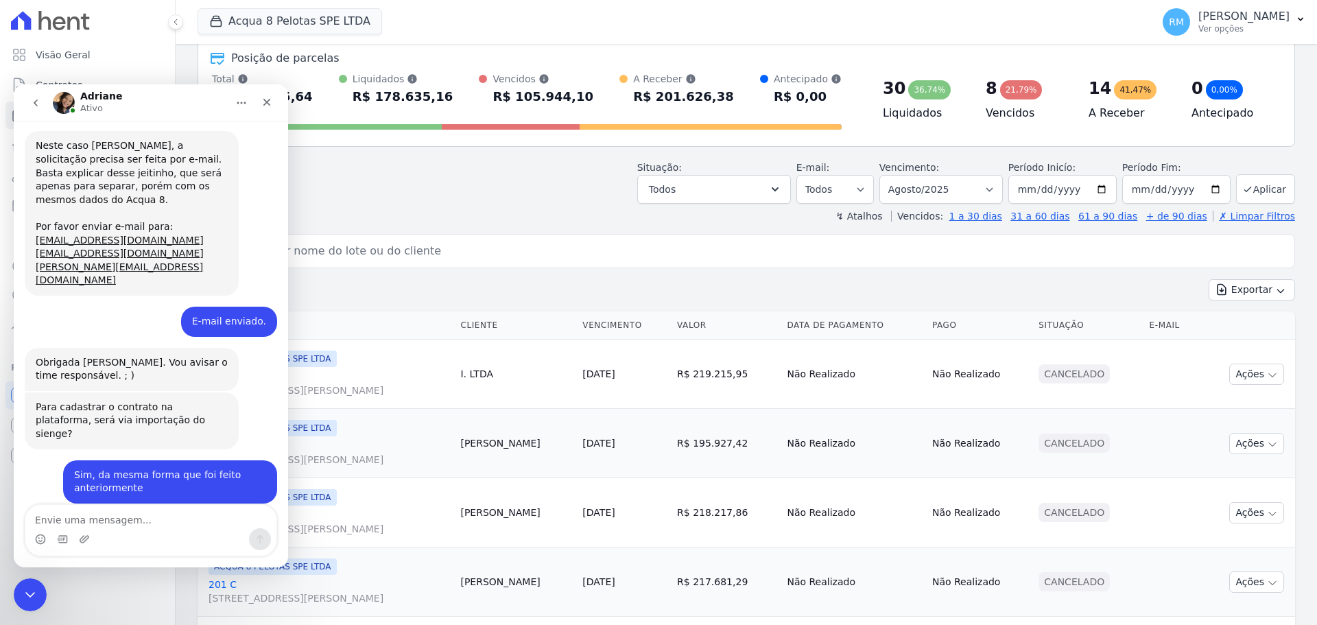
click at [92, 615] on div "Importação de Contrato via API Sienge" at bounding box center [131, 629] width 163 height 29
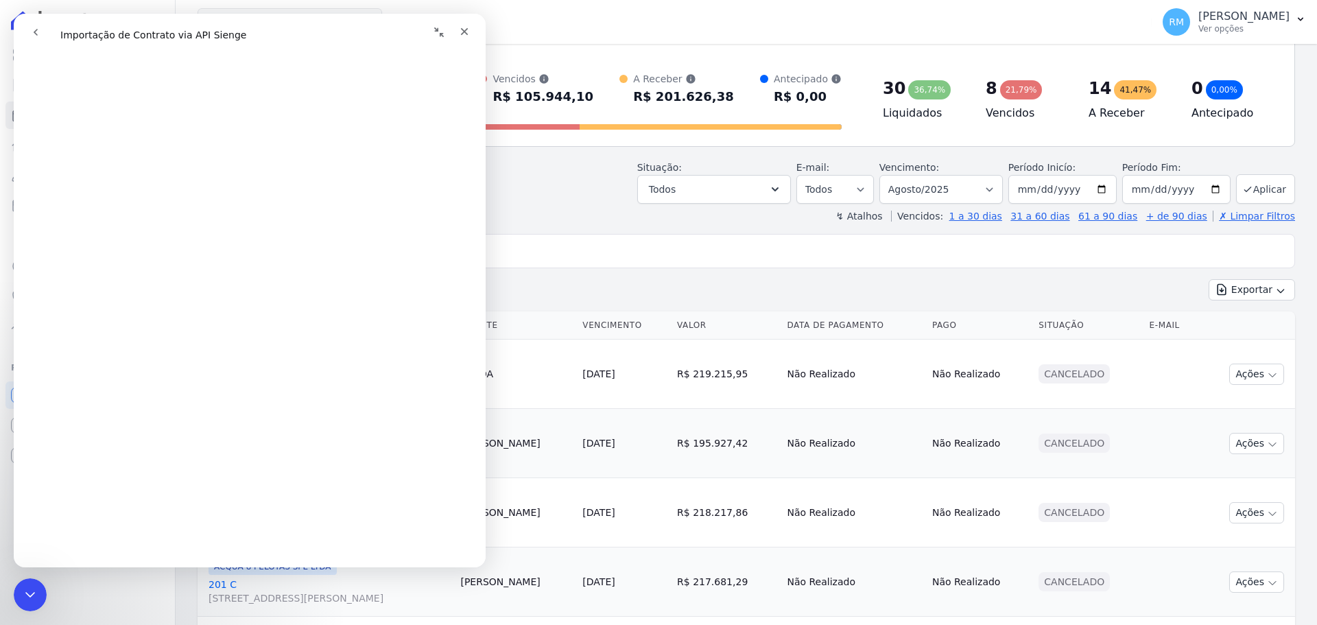
scroll to position [0, 0]
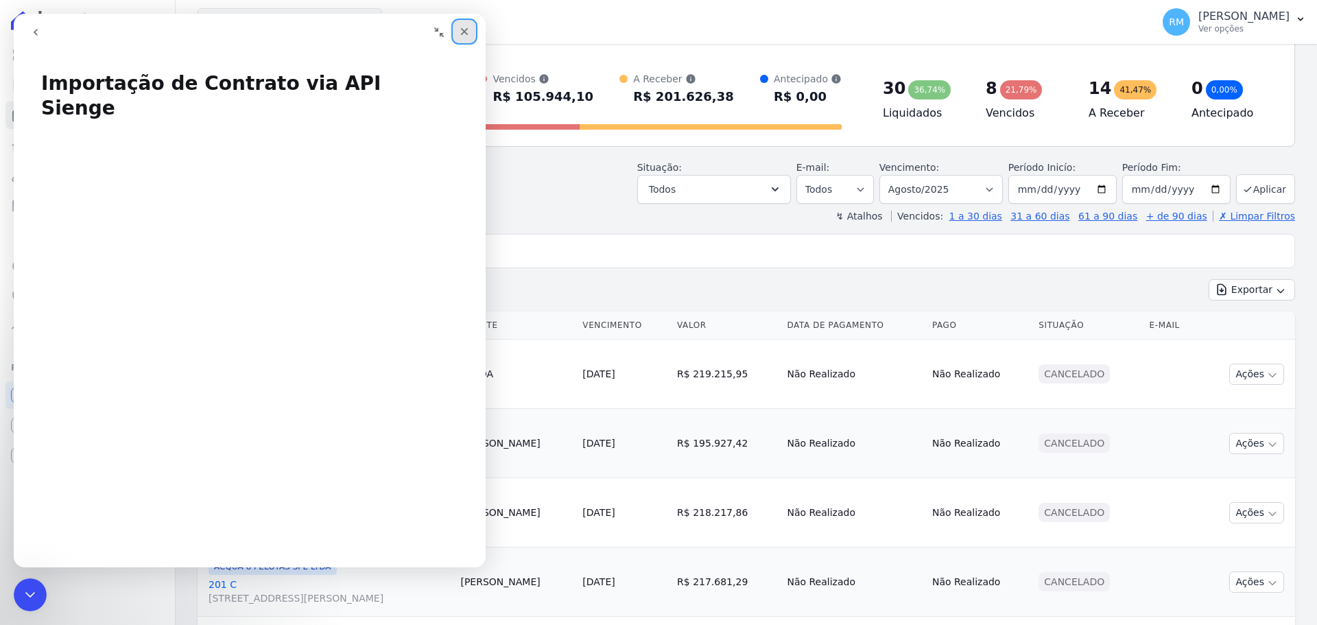
click at [465, 27] on icon "Fechar" at bounding box center [464, 31] width 11 height 11
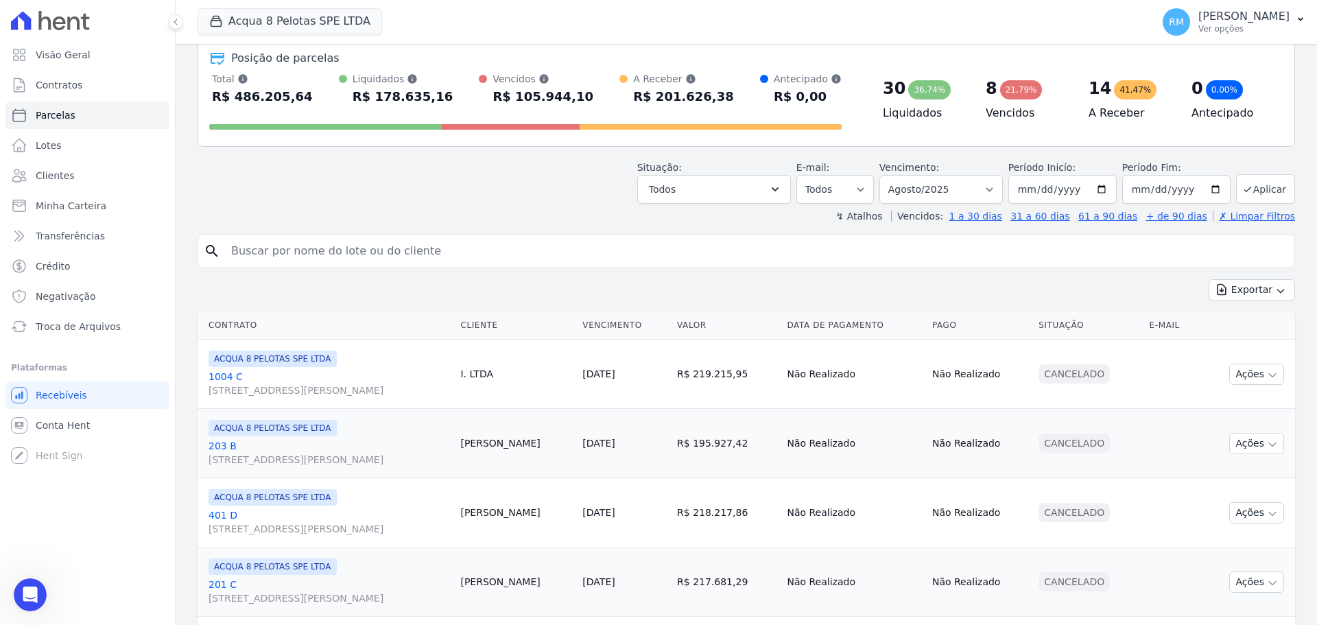
scroll to position [137, 0]
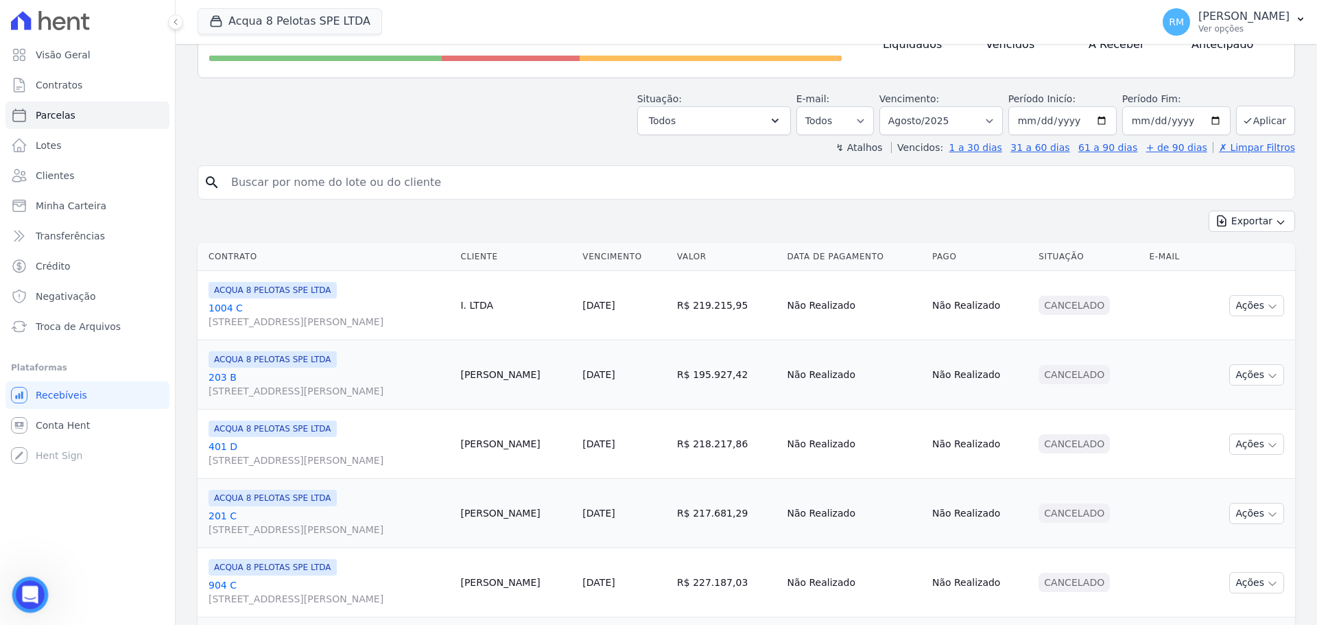
click at [41, 595] on div "Abertura do Messenger da Intercom" at bounding box center [27, 592] width 45 height 45
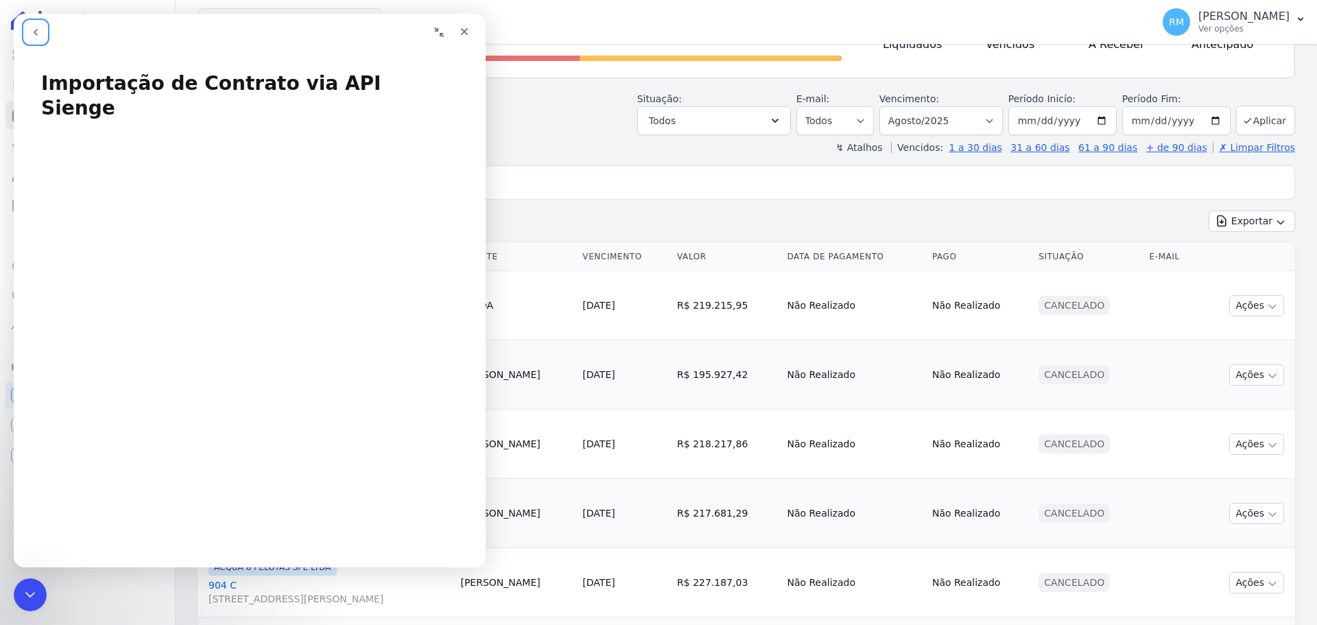
click at [37, 34] on icon "go back" at bounding box center [35, 32] width 11 height 11
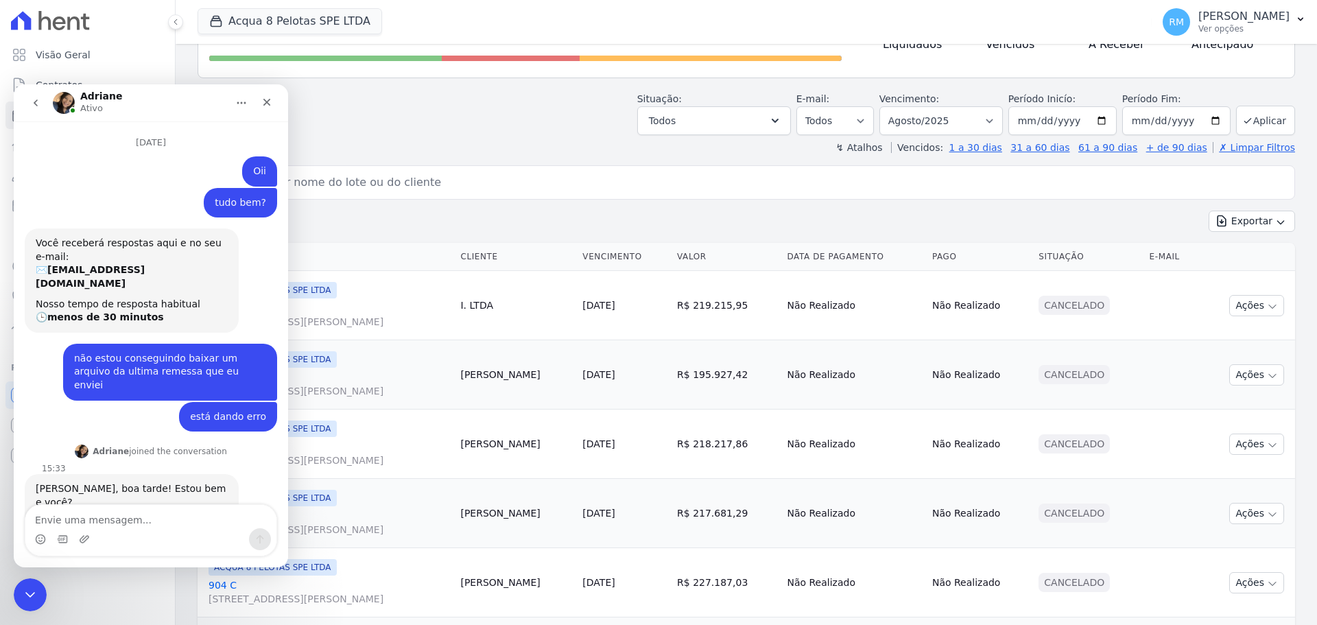
scroll to position [2146, 0]
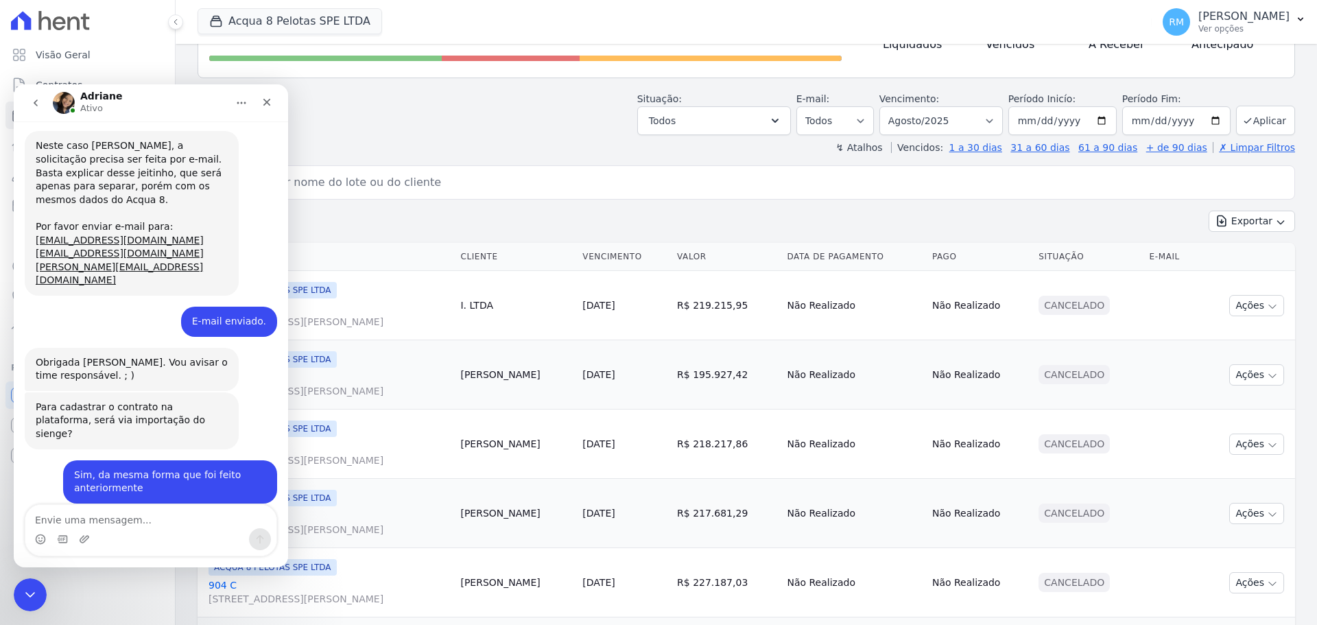
click at [91, 517] on textarea "Envie uma mensagem..." at bounding box center [150, 516] width 251 height 23
type textarea "Quem fez a importação dos contratos foi a Viviane"
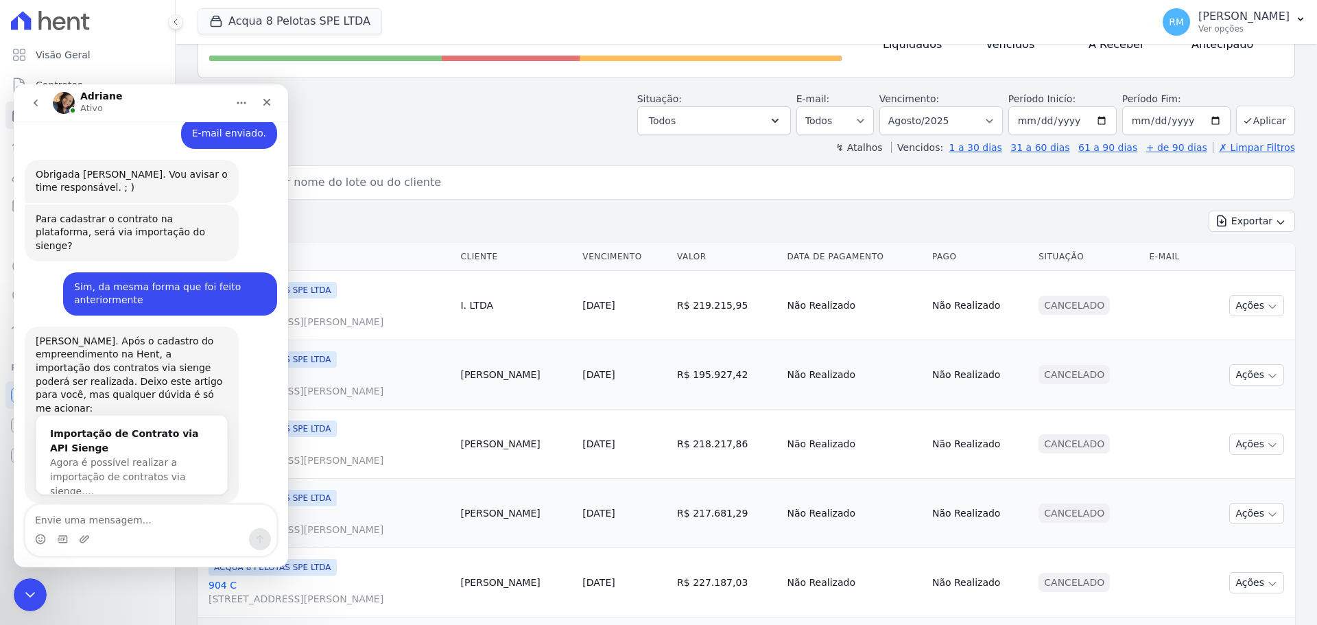
scroll to position [2281, 0]
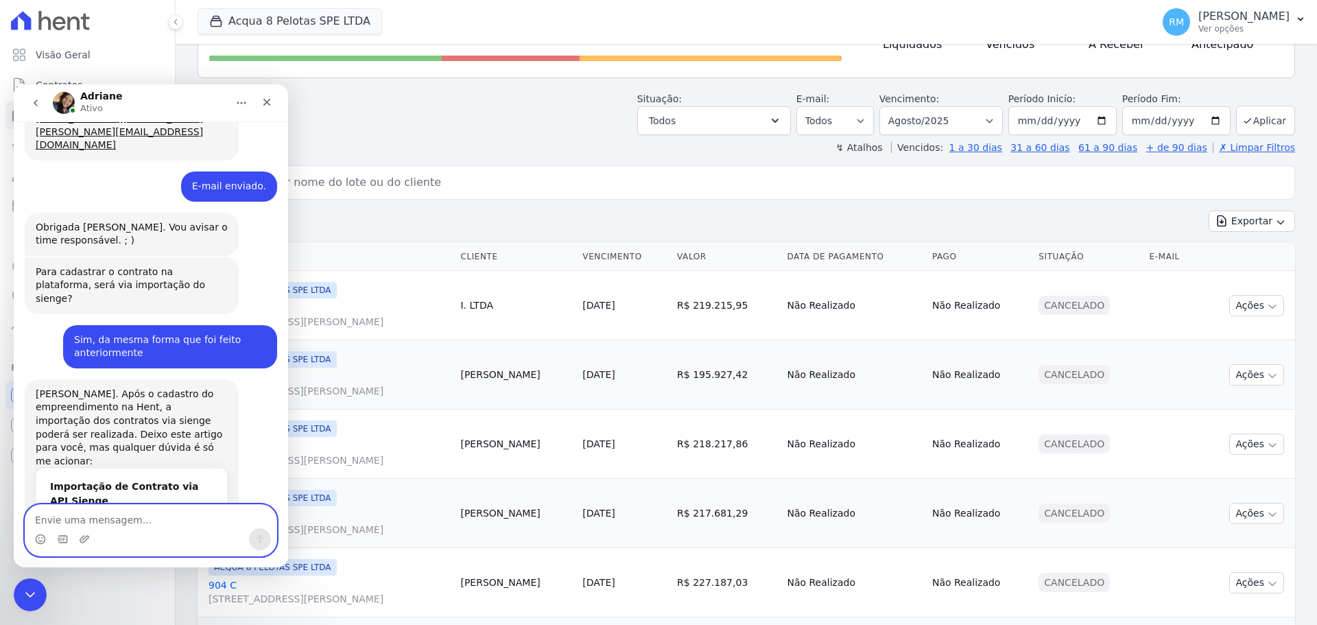
click at [123, 509] on textarea "Envie uma mensagem..." at bounding box center [150, 516] width 251 height 23
type textarea "Ok, obrigada"
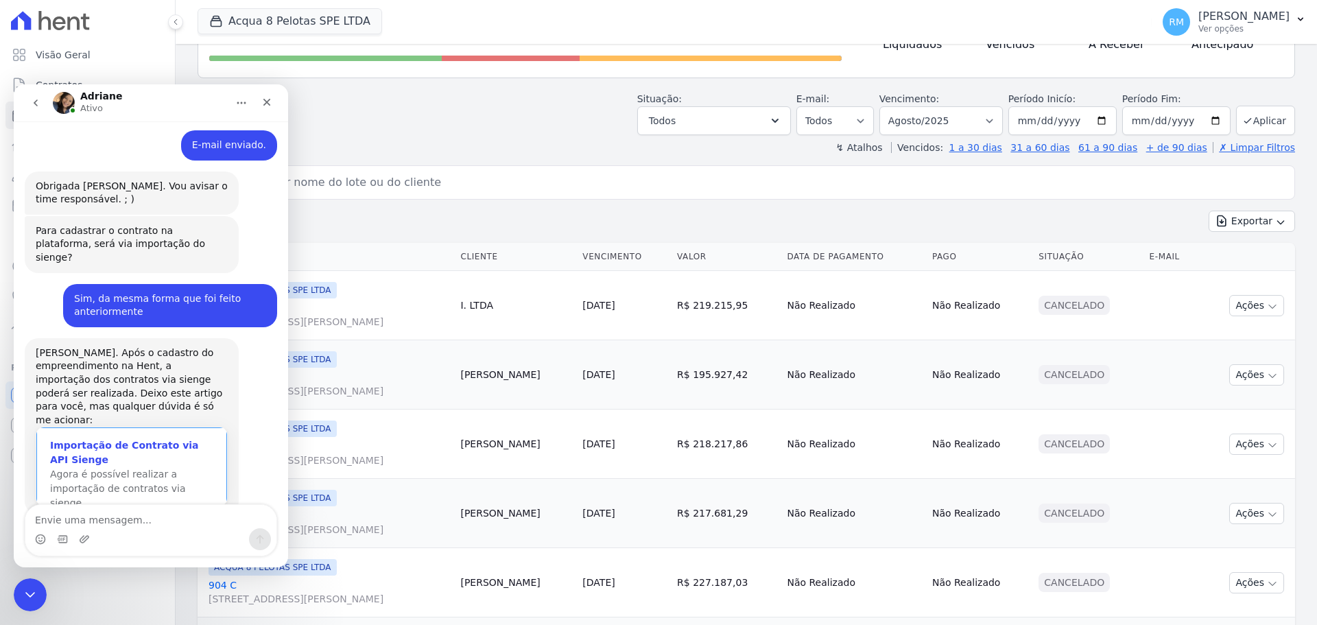
click at [158, 469] on span "Agora é possível realizar a importação de contratos via sienge.…" at bounding box center [118, 489] width 136 height 40
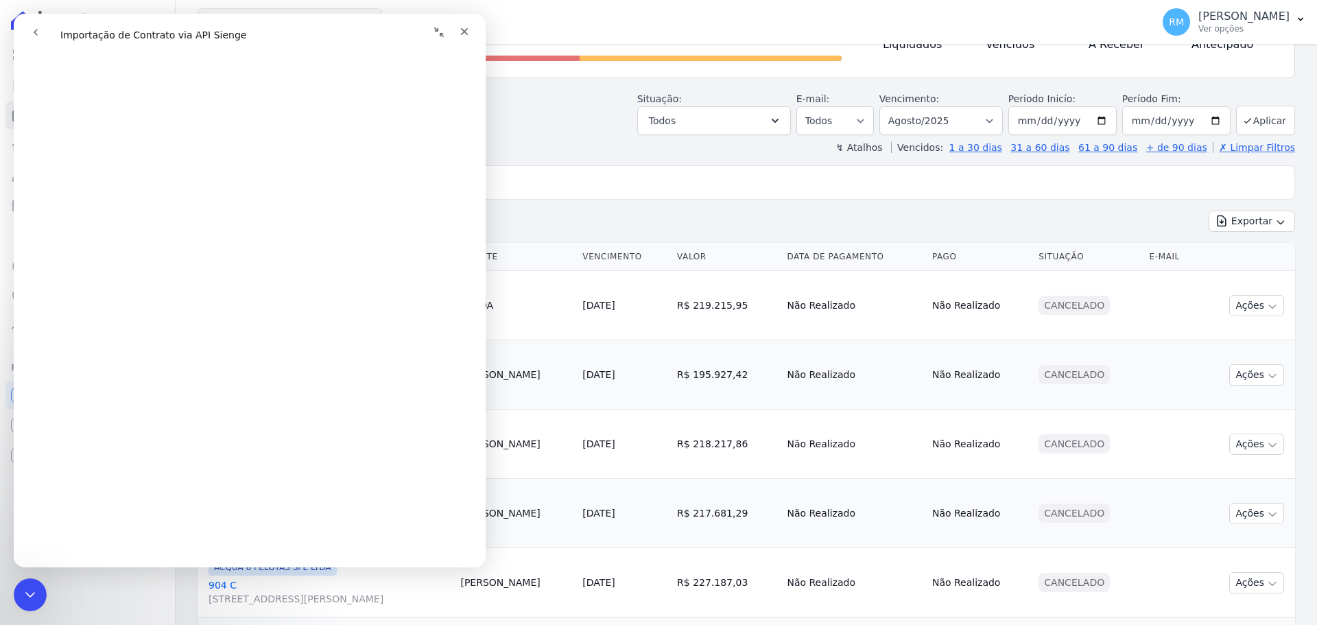
scroll to position [0, 0]
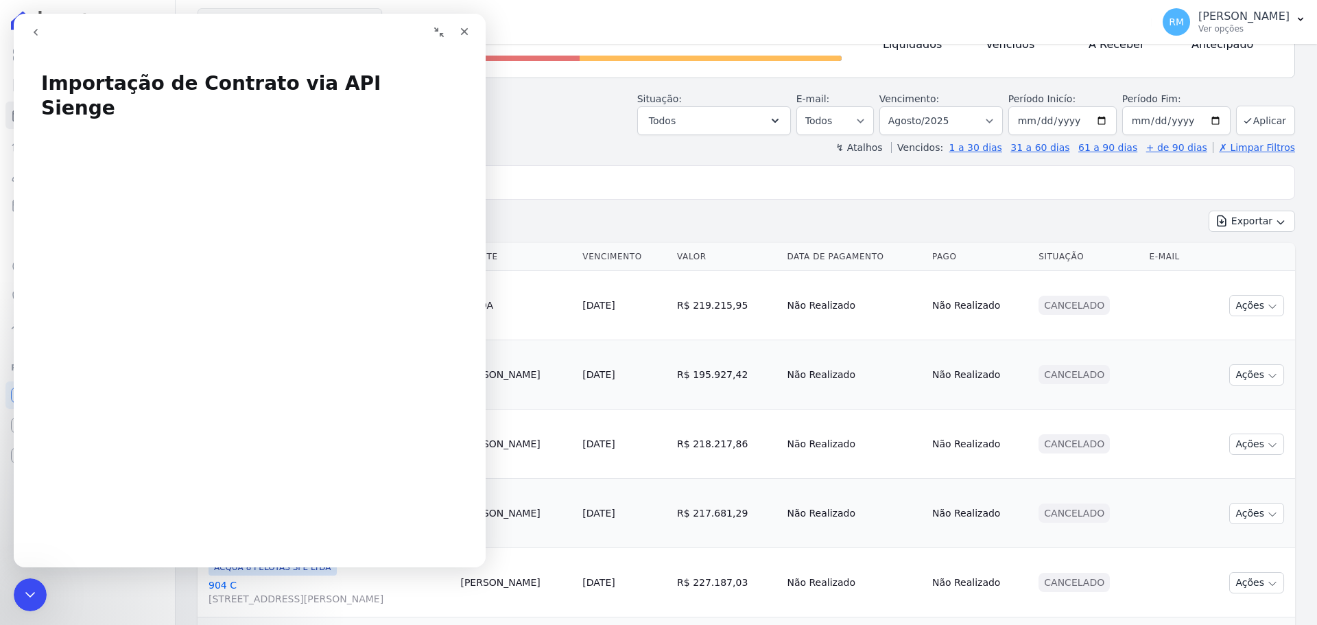
click at [510, 84] on header "Parcelas Todas de Agosto/2025 Posição de parcelas Total Soma das parcelas pagas…" at bounding box center [747, 36] width 1098 height 237
drag, startPoint x: 466, startPoint y: 30, endPoint x: 480, endPoint y: 45, distance: 20.4
click at [466, 30] on icon "Fechar" at bounding box center [465, 32] width 8 height 8
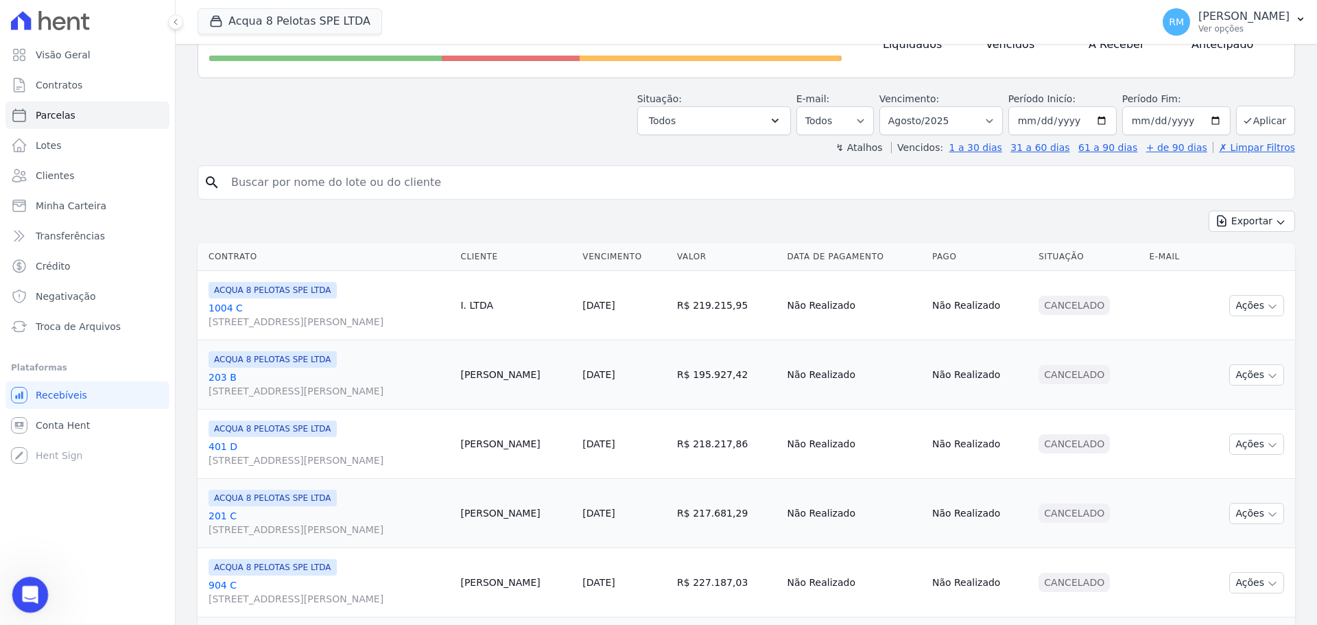
click at [29, 585] on icon "Abertura do Messenger da Intercom" at bounding box center [28, 593] width 23 height 23
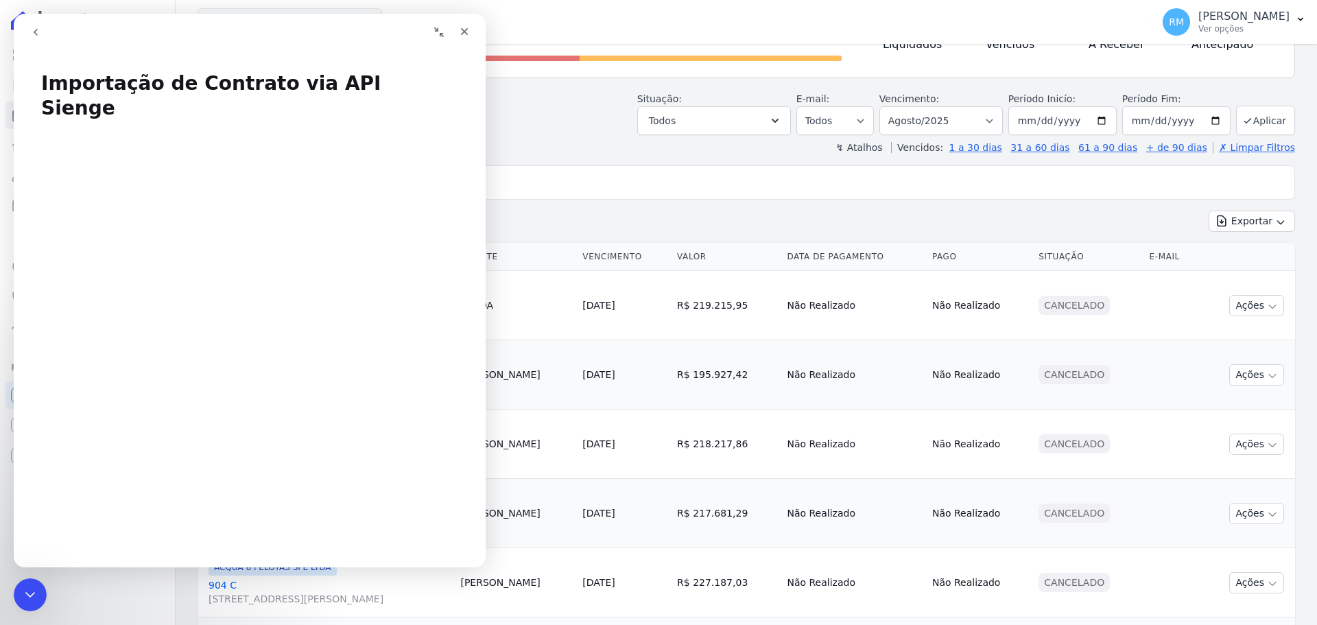
click at [43, 26] on button "go back" at bounding box center [36, 32] width 26 height 26
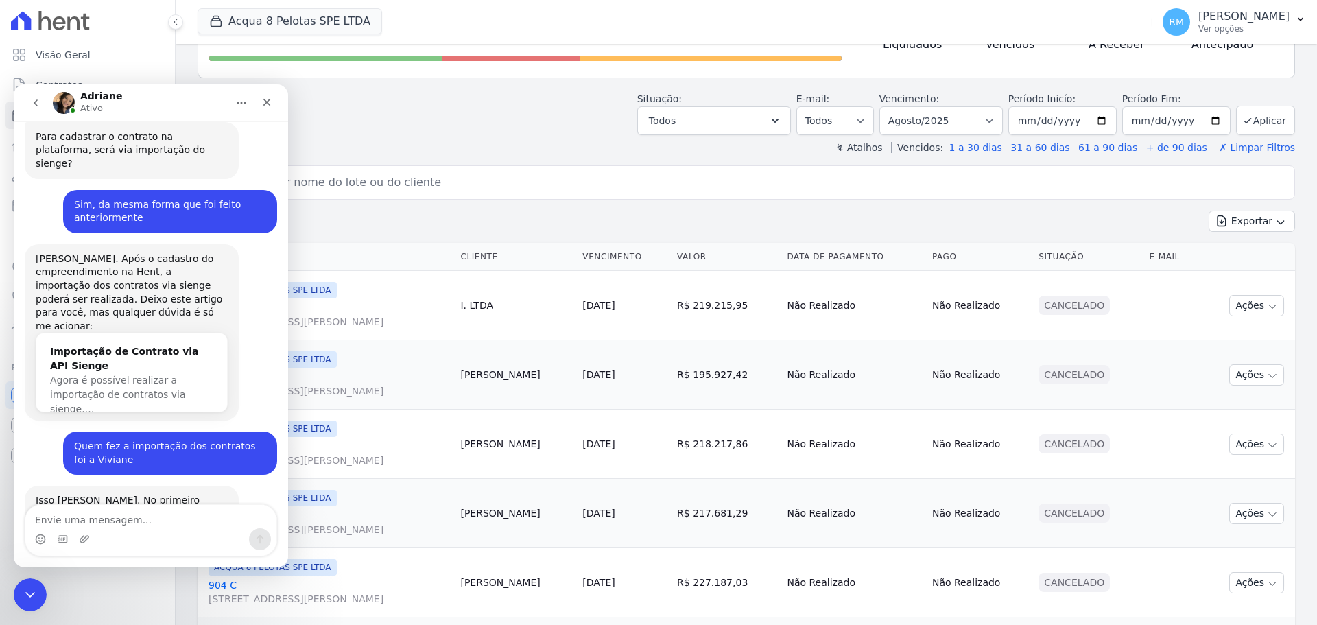
scroll to position [2363, 0]
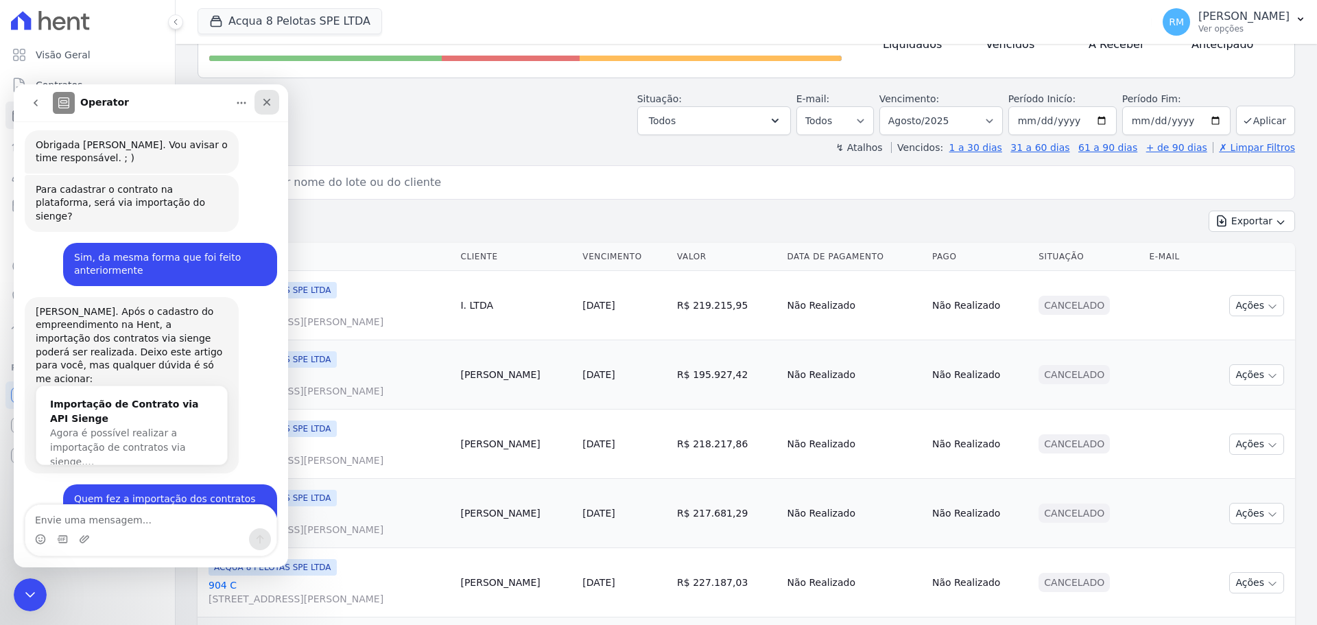
click at [272, 110] on div "Fechar" at bounding box center [267, 102] width 25 height 25
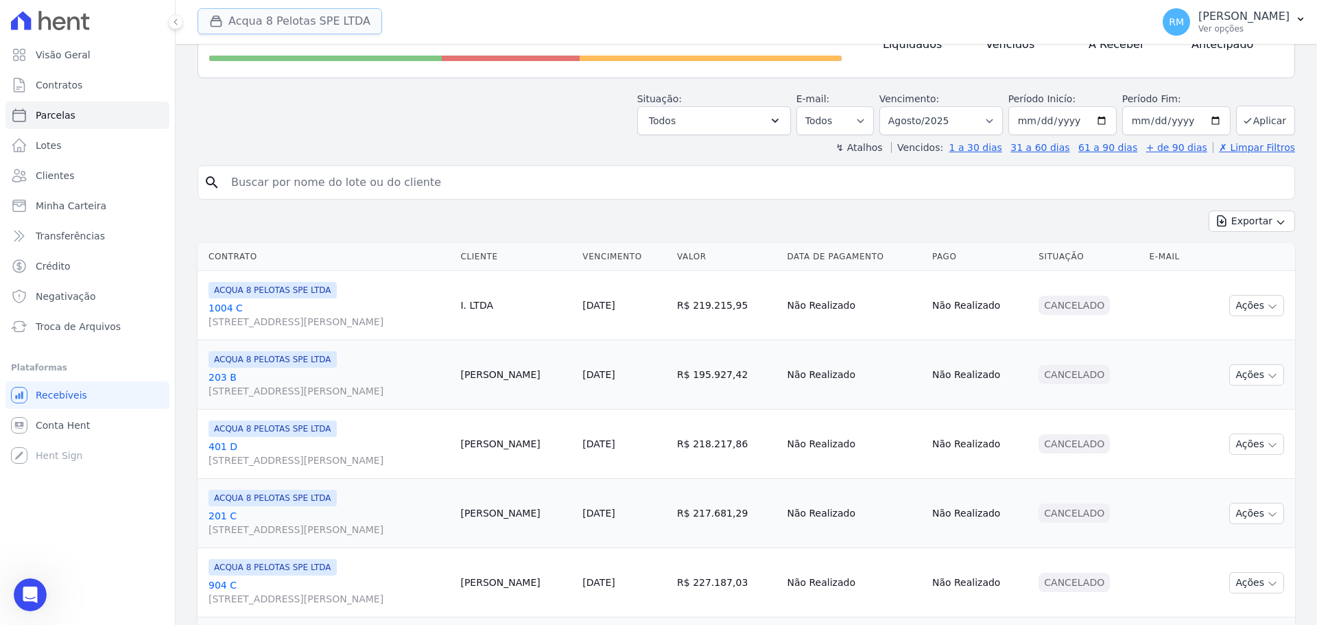
click at [305, 29] on button "Acqua 8 Pelotas SPE LTDA" at bounding box center [290, 21] width 185 height 26
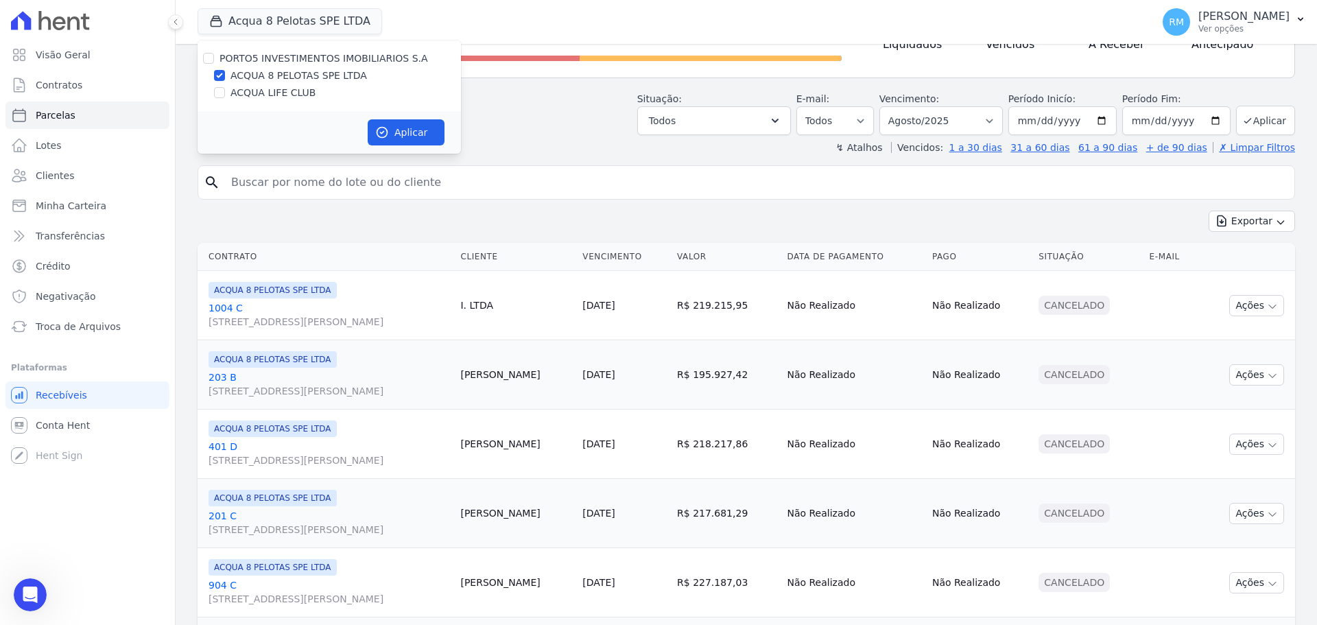
click at [225, 93] on div "ACQUA LIFE CLUB" at bounding box center [329, 93] width 263 height 14
click at [220, 91] on input "ACQUA LIFE CLUB" at bounding box center [219, 92] width 11 height 11
checkbox input "true"
click at [224, 74] on div "ACQUA 8 PELOTAS SPE LTDA" at bounding box center [329, 76] width 263 height 14
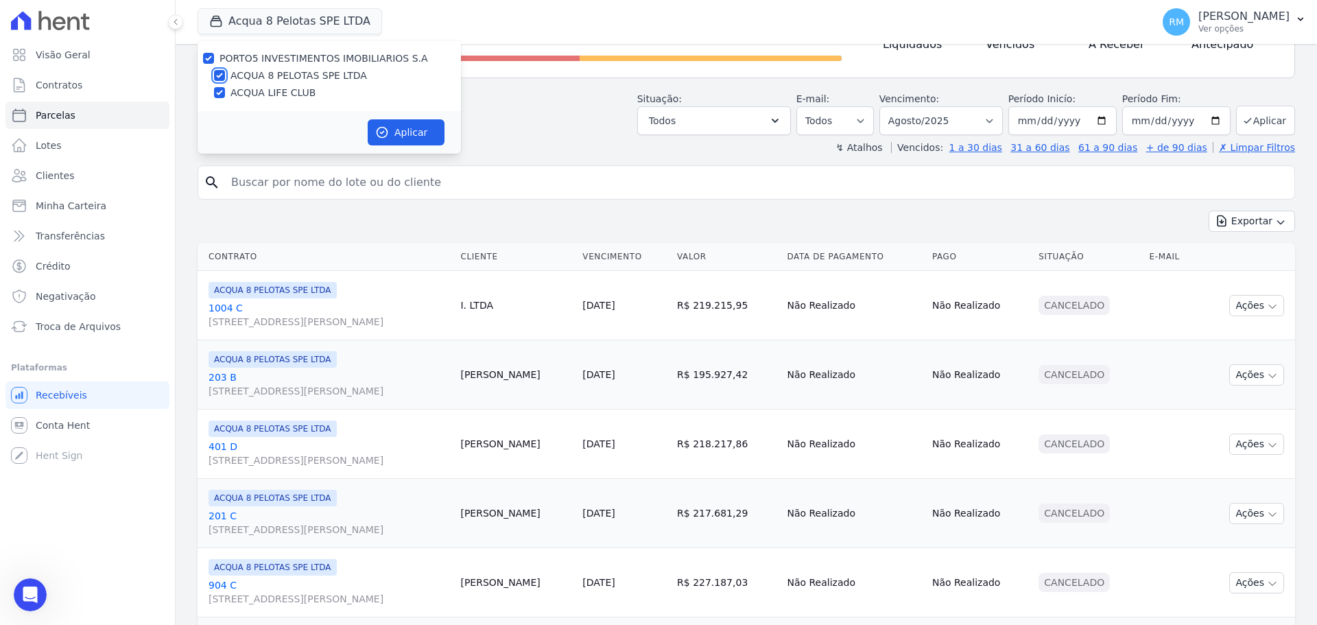
click at [220, 74] on input "ACQUA 8 PELOTAS SPE LTDA" at bounding box center [219, 75] width 11 height 11
checkbox input "false"
click at [384, 133] on icon "button" at bounding box center [382, 133] width 14 height 14
select select
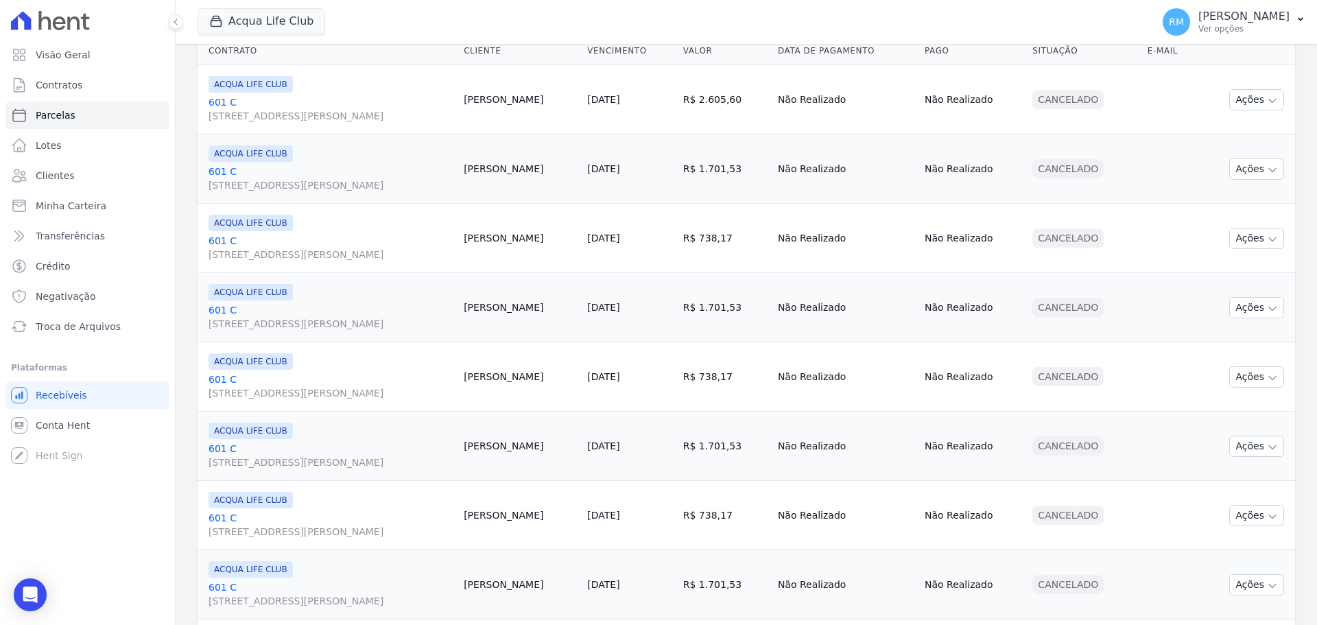
scroll to position [0, 0]
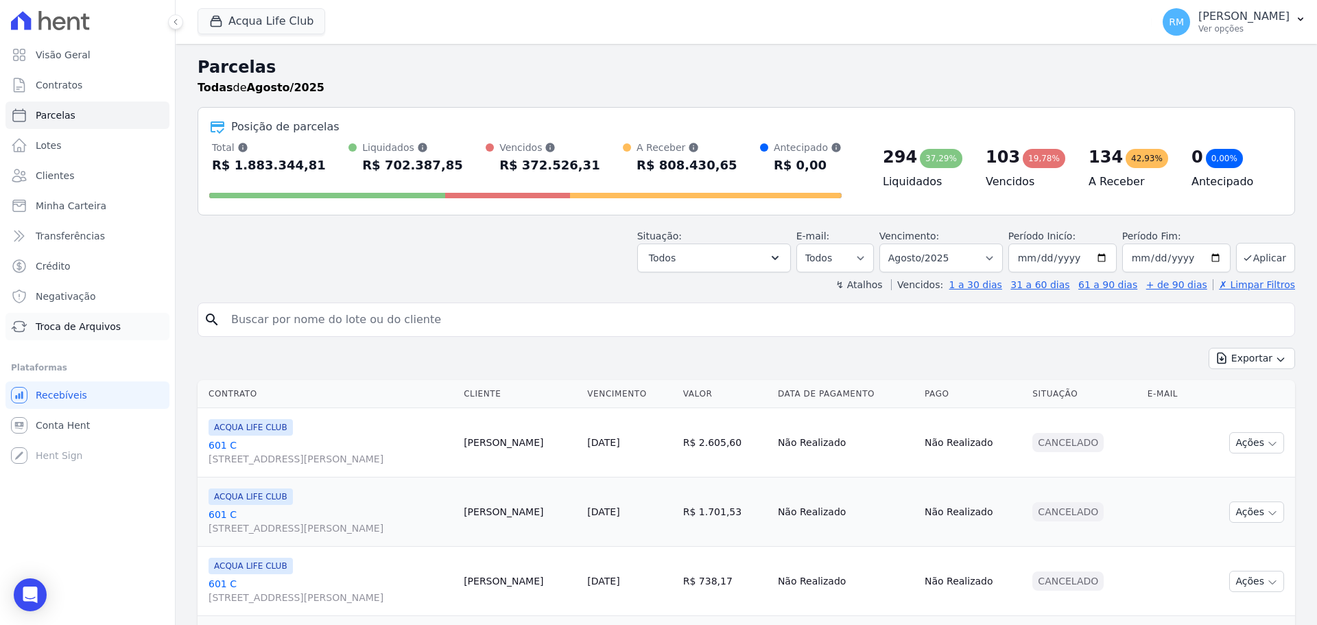
click at [64, 328] on span "Troca de Arquivos" at bounding box center [78, 327] width 85 height 14
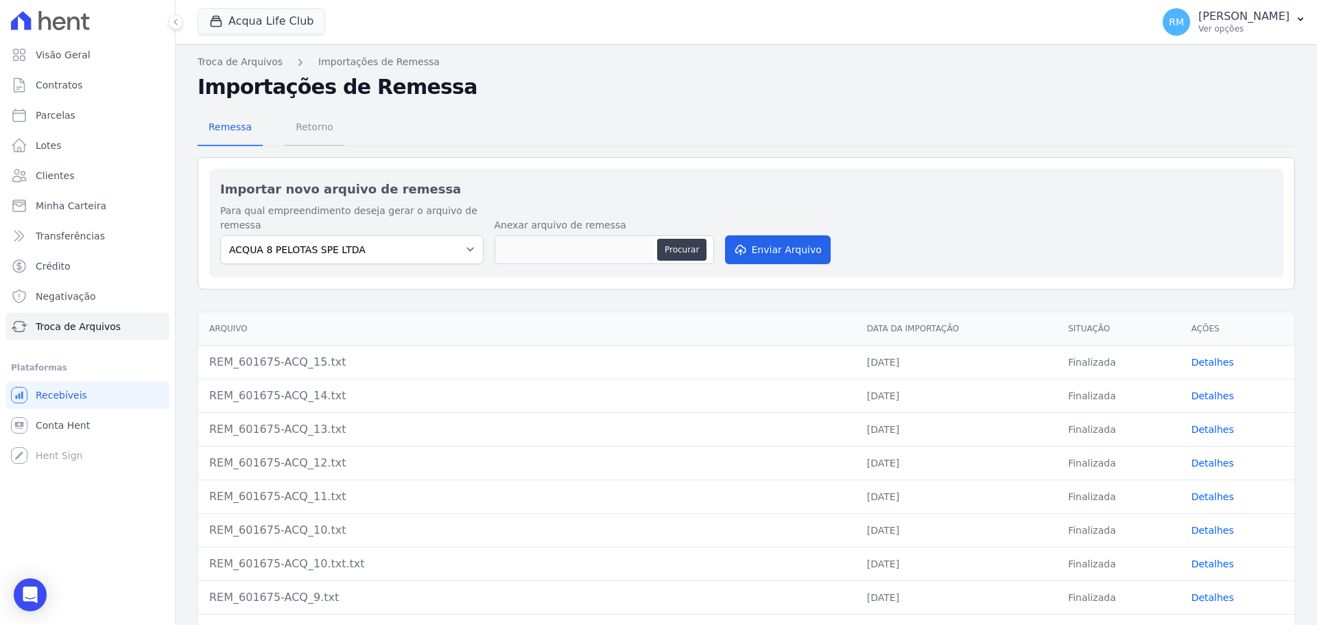
click at [311, 132] on span "Retorno" at bounding box center [314, 126] width 54 height 27
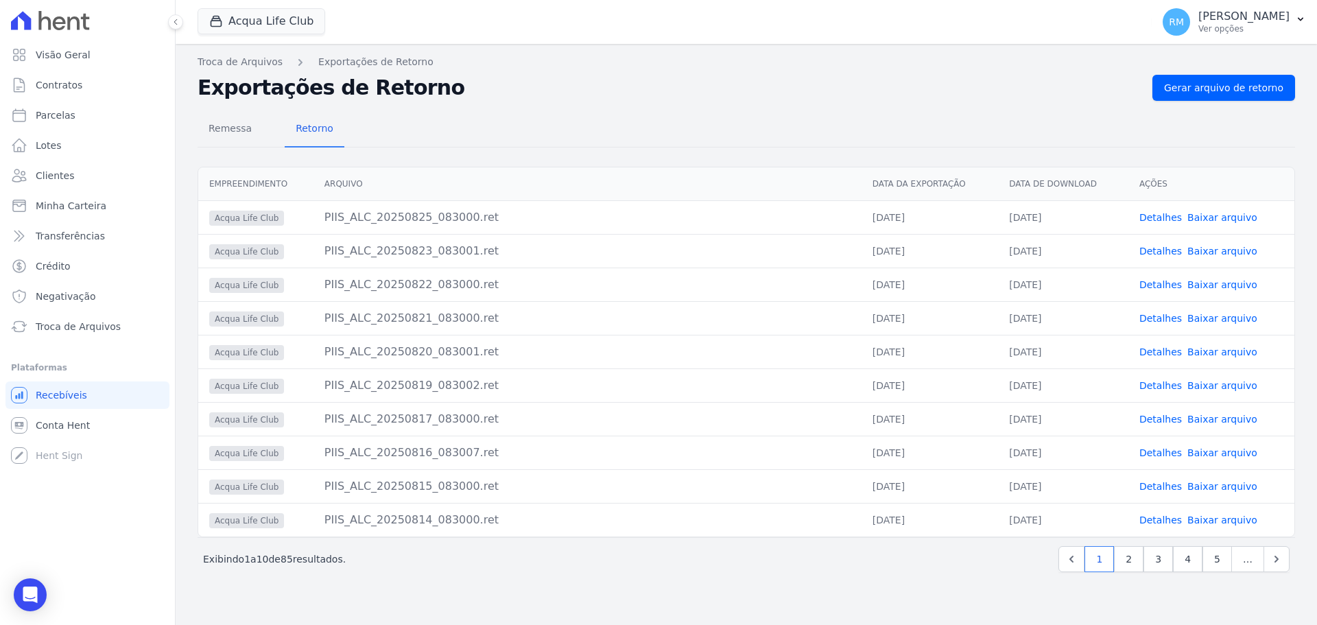
click at [1215, 384] on link "Baixar arquivo" at bounding box center [1223, 385] width 70 height 11
click at [1224, 353] on link "Baixar arquivo" at bounding box center [1223, 351] width 70 height 11
click at [273, 18] on button "Acqua Life Club" at bounding box center [262, 21] width 128 height 26
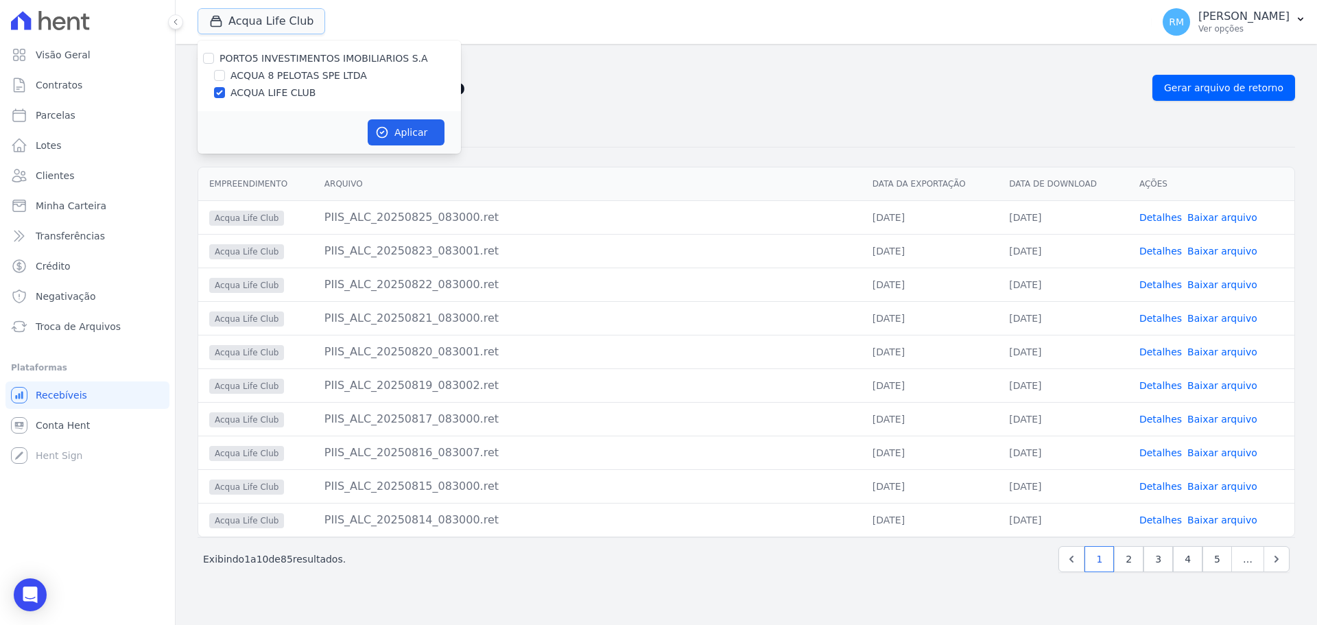
click at [198, 8] on button "Acqua Life Club" at bounding box center [262, 21] width 128 height 26
